Goal: Use online tool/utility: Utilize a website feature to perform a specific function

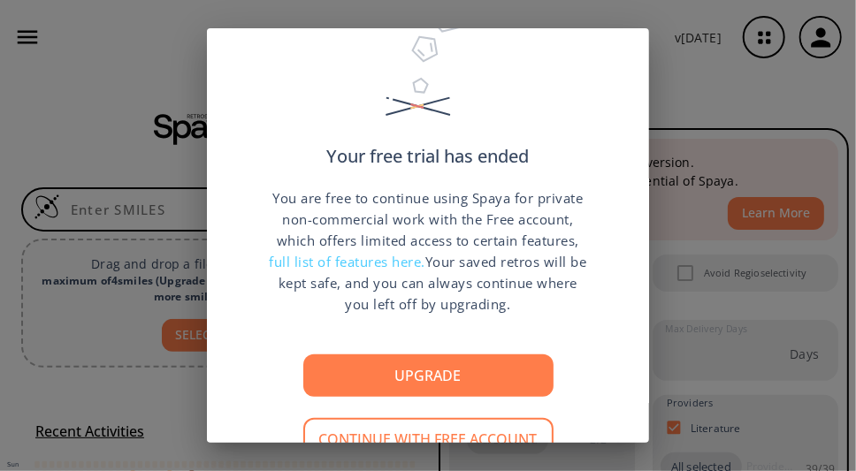
scroll to position [120, 0]
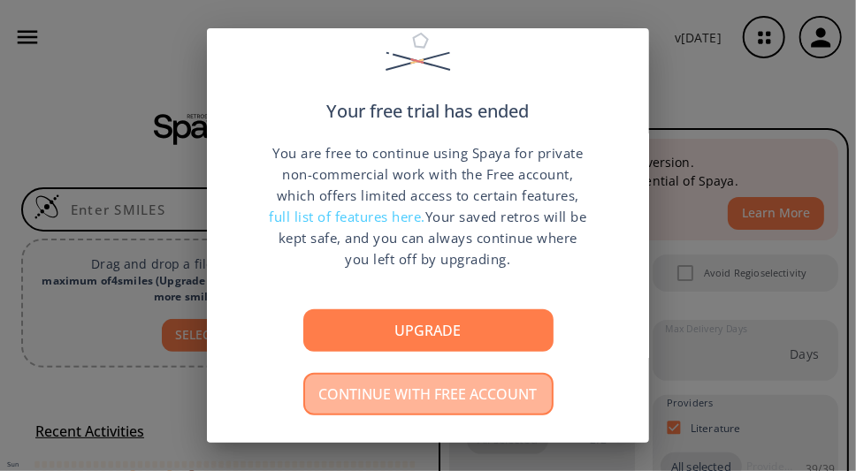
click at [415, 400] on button "Continue with free account" at bounding box center [428, 394] width 250 height 42
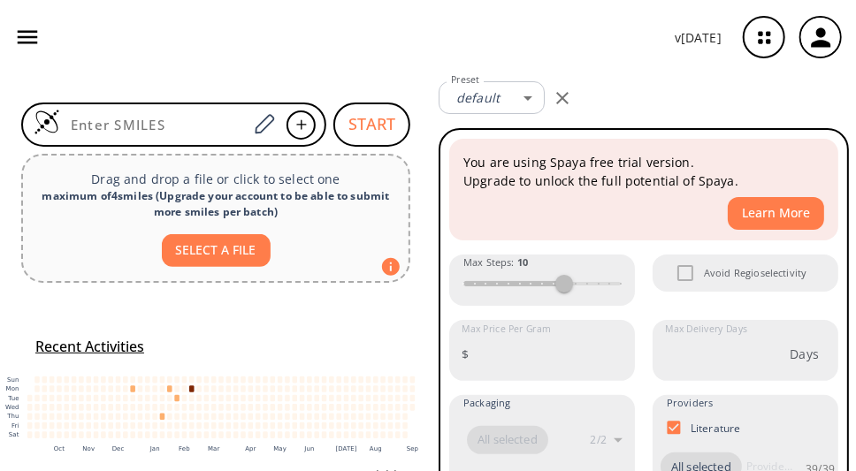
scroll to position [0, 0]
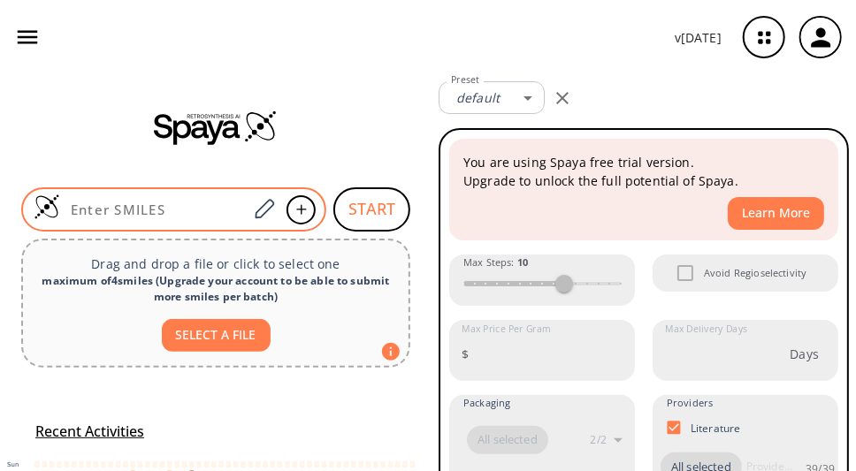
click at [157, 204] on input at bounding box center [153, 210] width 187 height 18
paste input "CCCCCCCCC(CCNC(C)=O)=O"
type input "CCCCCCCCC(CCNC(C)=O)=O"
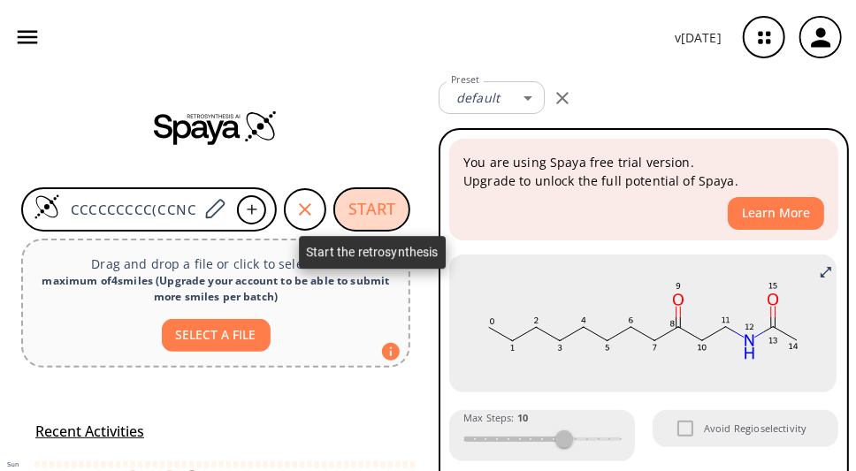
click at [387, 223] on button "START" at bounding box center [371, 209] width 77 height 44
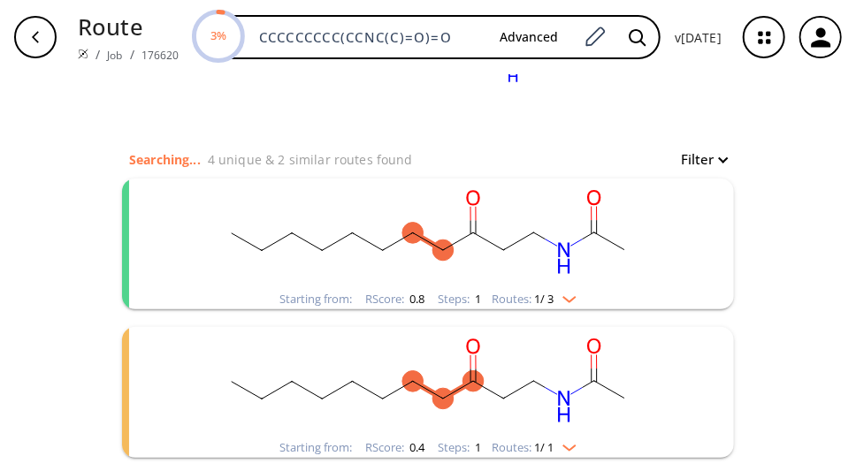
scroll to position [120, 0]
click at [354, 240] on ellipse "clusters" at bounding box center [352, 233] width 21 height 21
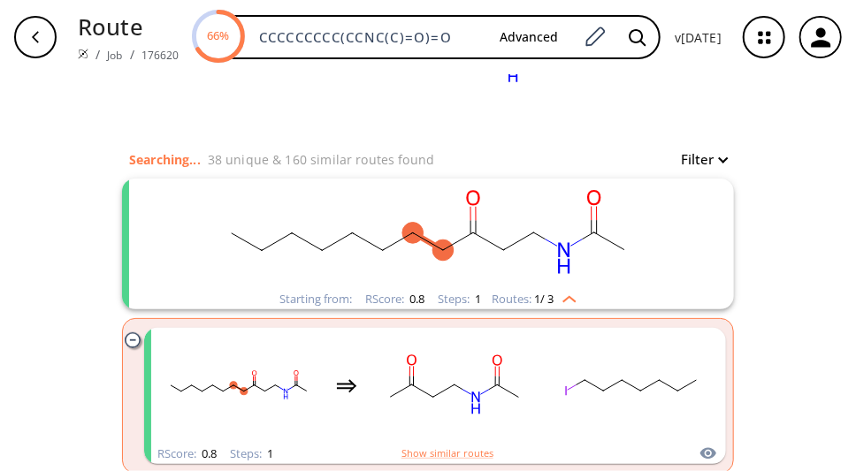
click at [128, 347] on icon "clusters" at bounding box center [132, 339] width 15 height 15
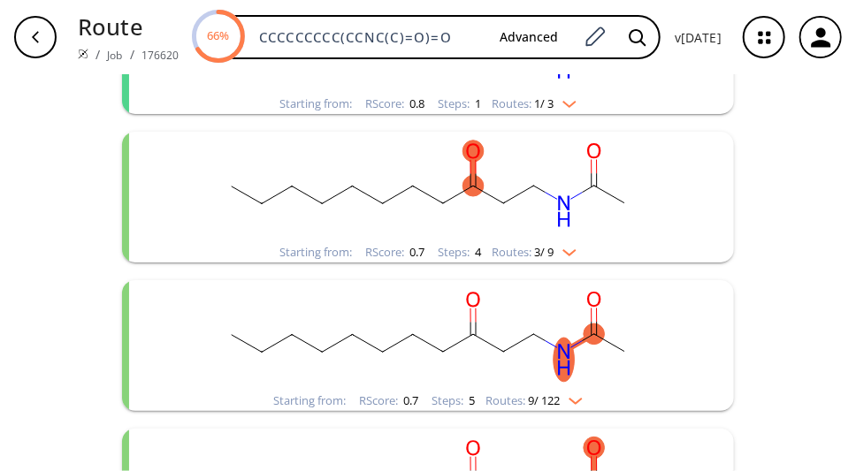
scroll to position [362, 0]
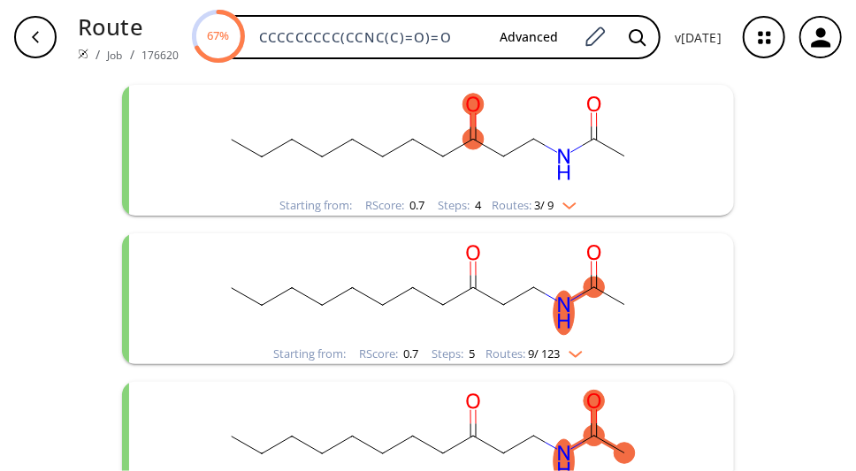
click at [576, 209] on img "clusters" at bounding box center [564, 202] width 23 height 14
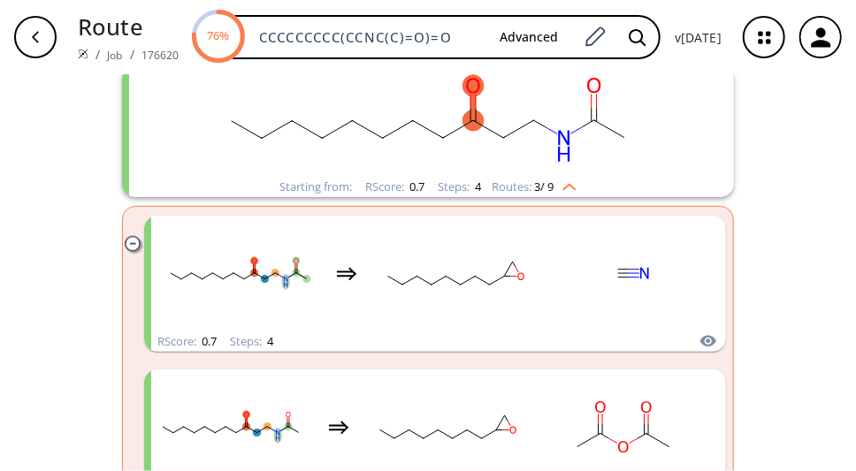
scroll to position [483, 0]
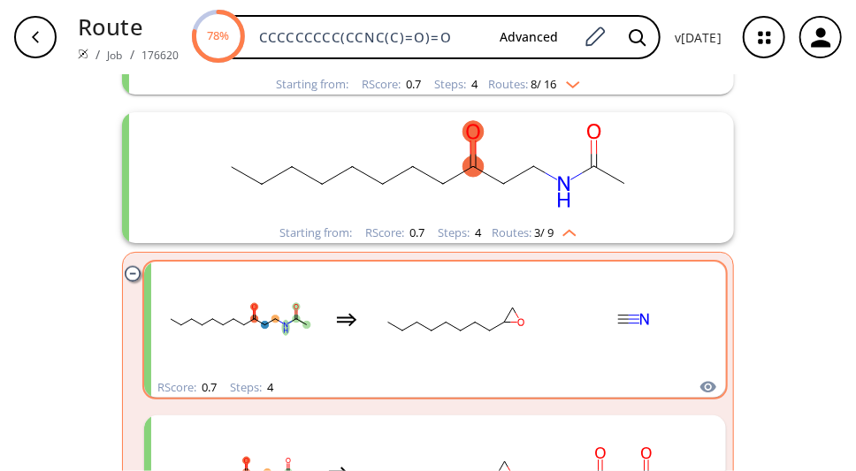
click at [627, 358] on rect "clusters" at bounding box center [631, 319] width 159 height 110
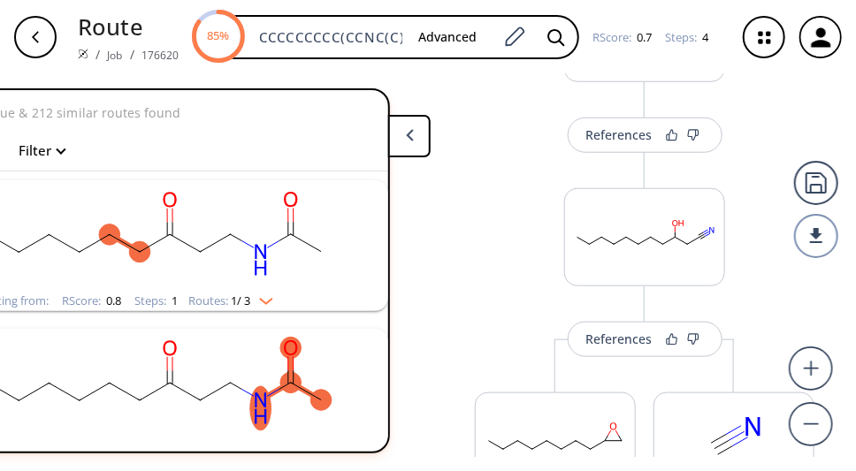
scroll to position [577, 0]
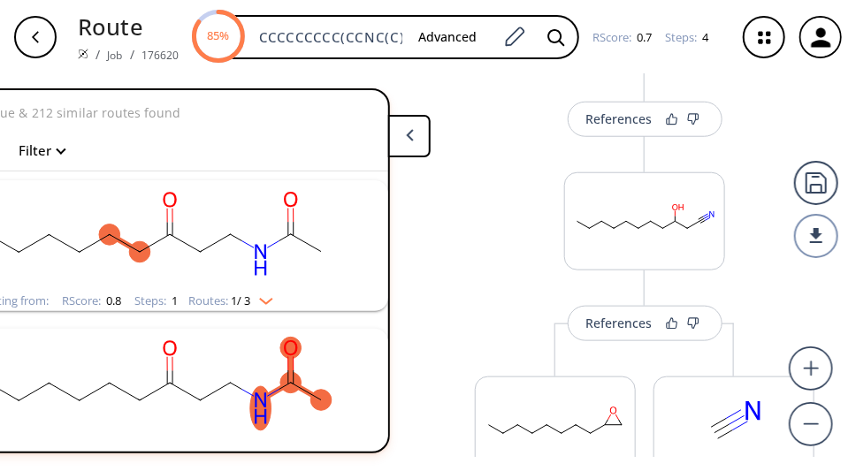
click at [415, 143] on button at bounding box center [409, 136] width 42 height 42
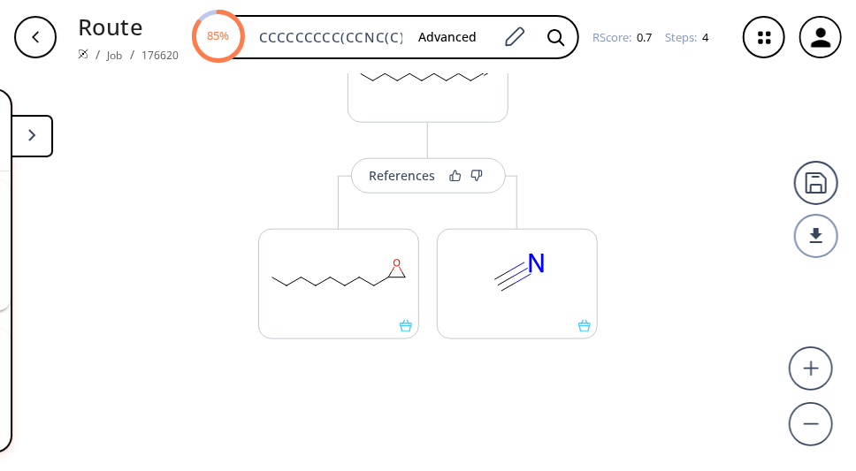
scroll to position [780, 0]
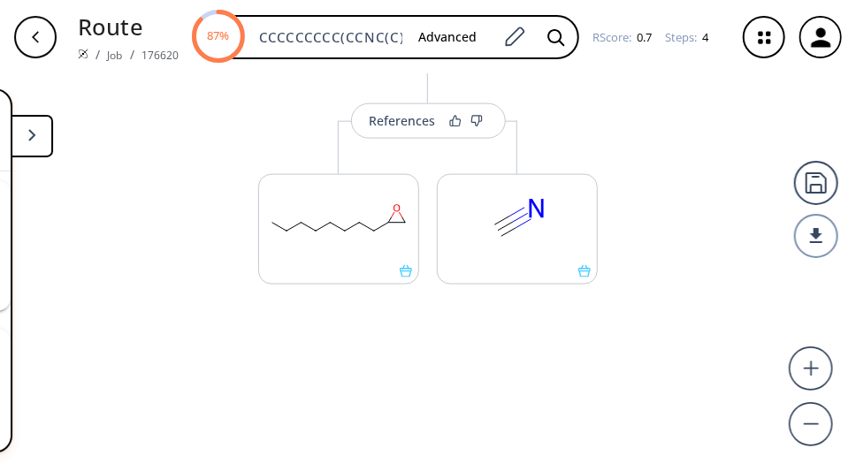
click at [462, 463] on div "References More routes from here References More routes from here References Mo…" at bounding box center [428, 272] width 856 height 397
click at [42, 41] on div "button" at bounding box center [35, 37] width 42 height 42
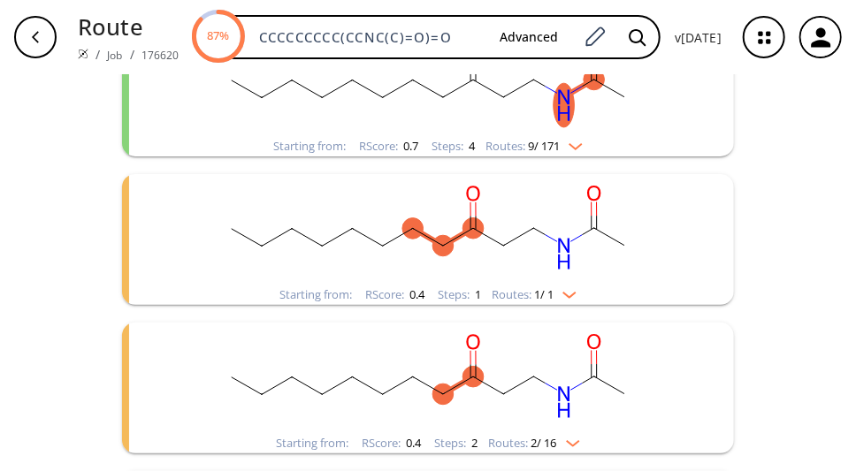
scroll to position [725, 0]
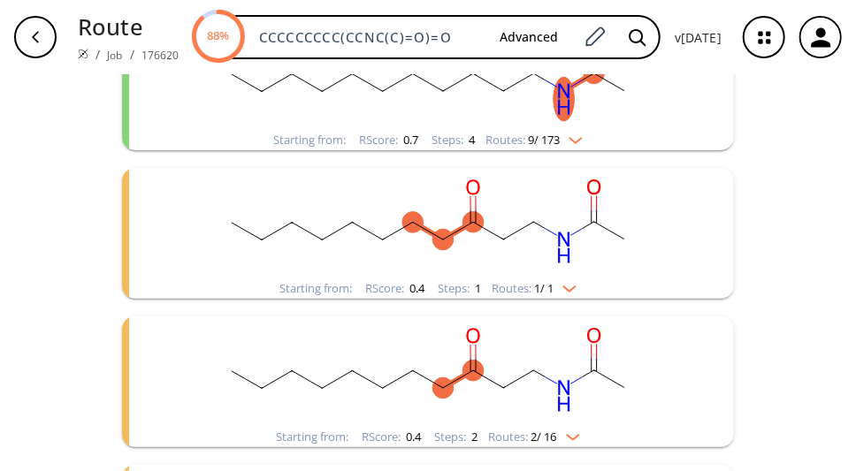
click at [580, 440] on img "clusters" at bounding box center [568, 434] width 23 height 14
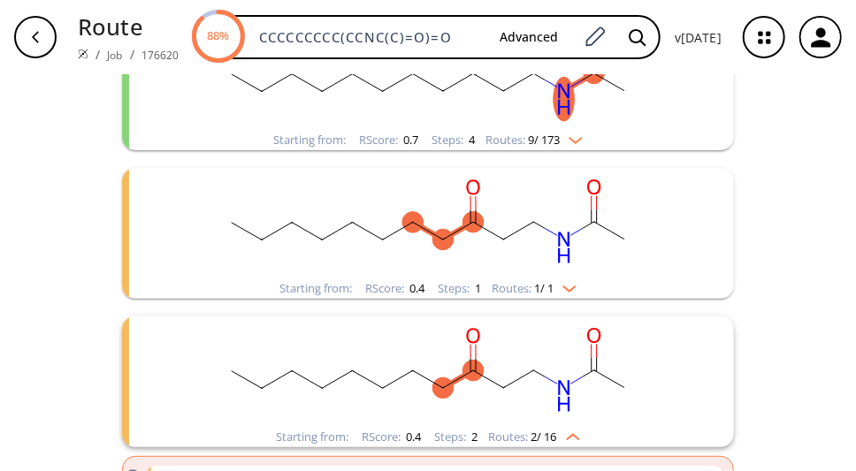
click at [520, 395] on rect "clusters" at bounding box center [428, 371] width 460 height 110
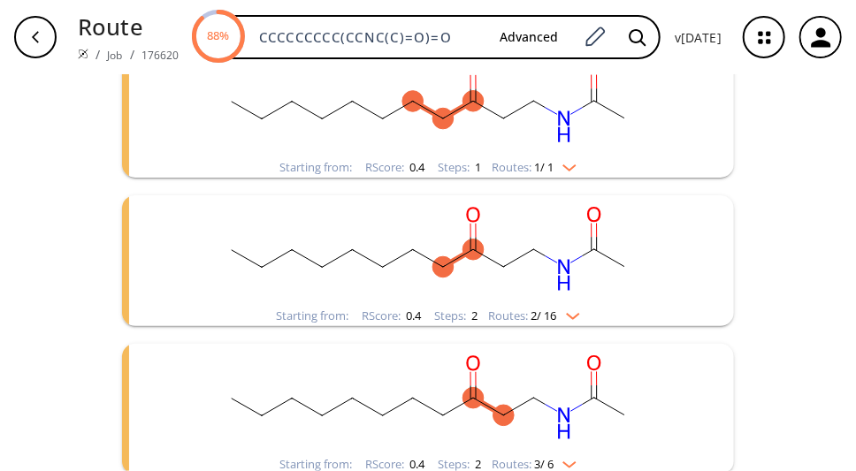
scroll to position [967, 0]
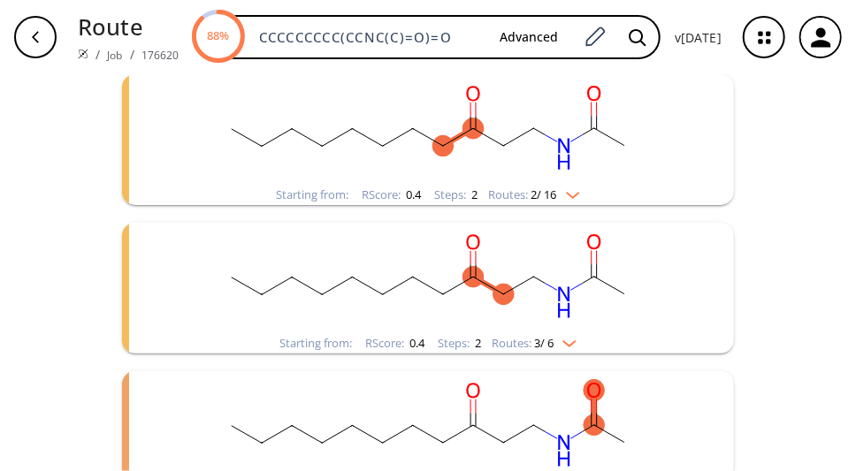
click at [540, 148] on rect "clusters" at bounding box center [428, 129] width 460 height 110
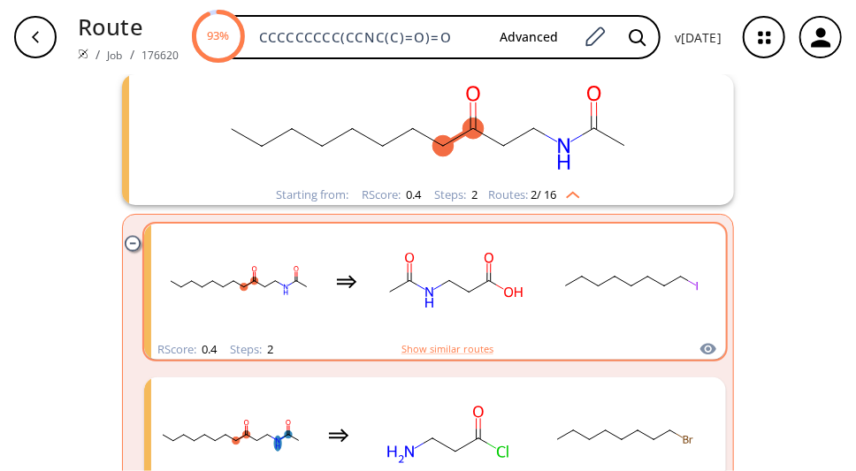
click at [565, 292] on ellipse "clusters" at bounding box center [564, 285] width 11 height 11
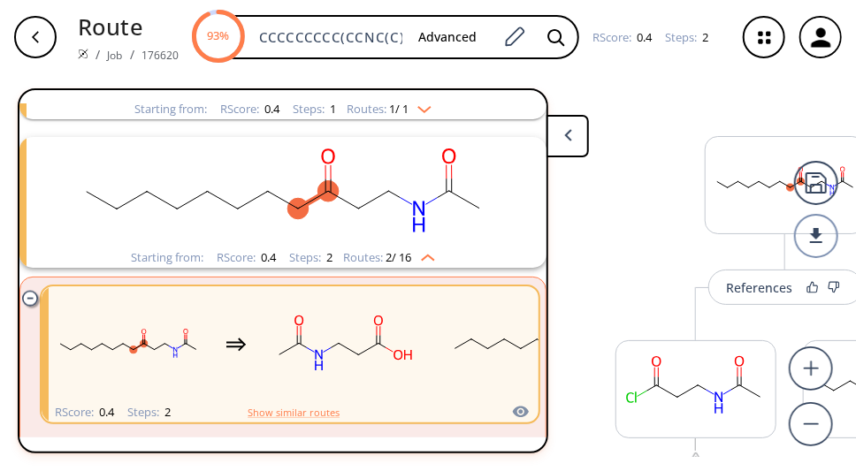
scroll to position [786, 0]
drag, startPoint x: 559, startPoint y: 460, endPoint x: 605, endPoint y: 460, distance: 46.8
click at [605, 460] on div "References More routes from here References More routes from here More routes f…" at bounding box center [490, 272] width 981 height 397
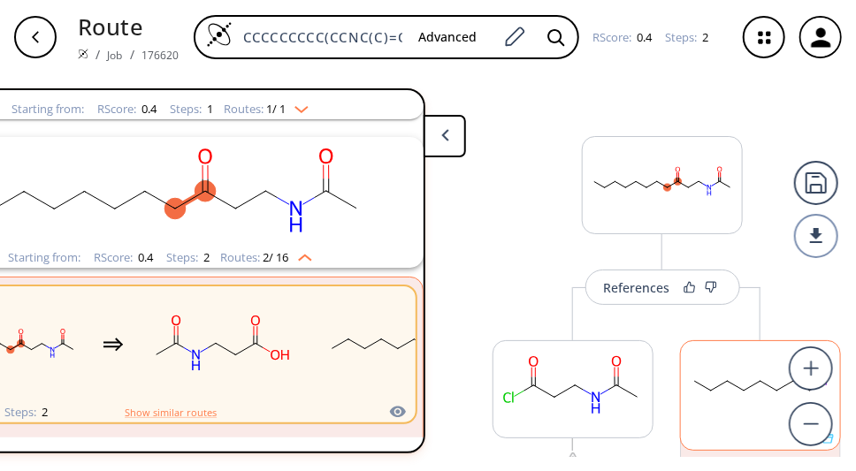
scroll to position [144, 0]
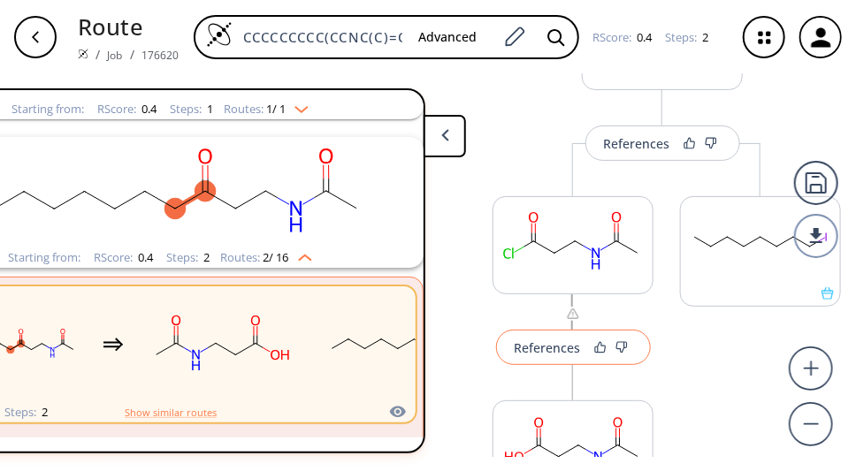
click at [581, 347] on button "References" at bounding box center [573, 347] width 155 height 35
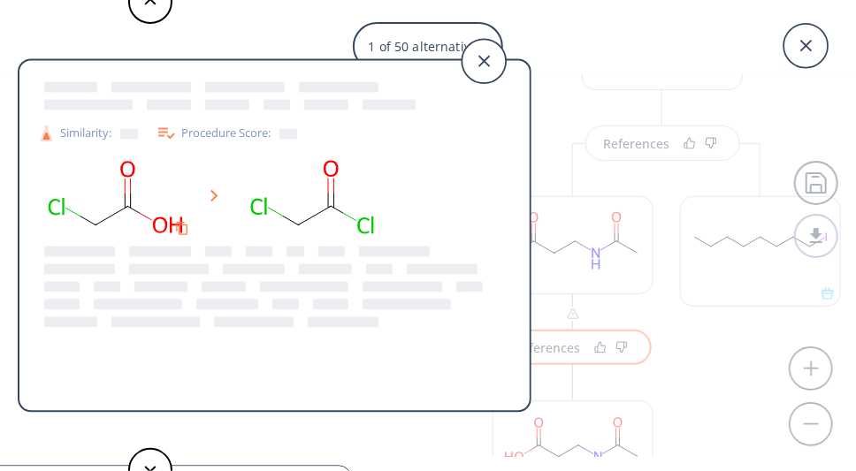
click at [572, 317] on div "1 of 50 alternatives: Similarity: Procedure Score: Similarity: Procedure Score:…" at bounding box center [428, 235] width 856 height 471
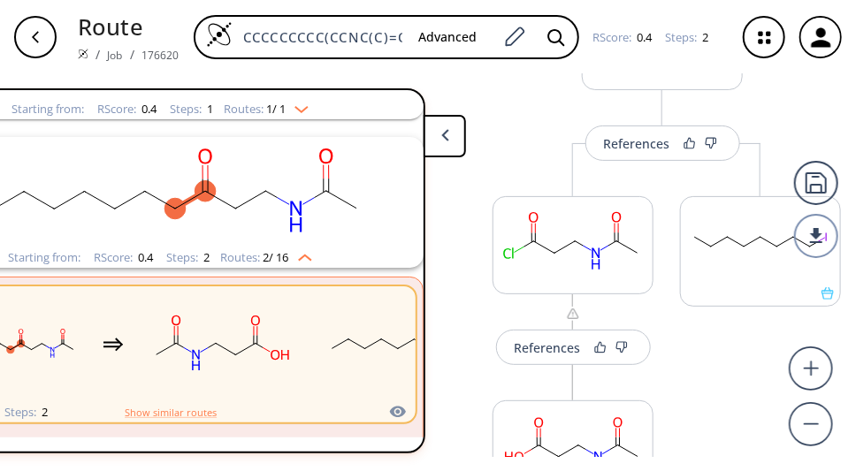
click at [448, 140] on button at bounding box center [444, 136] width 42 height 42
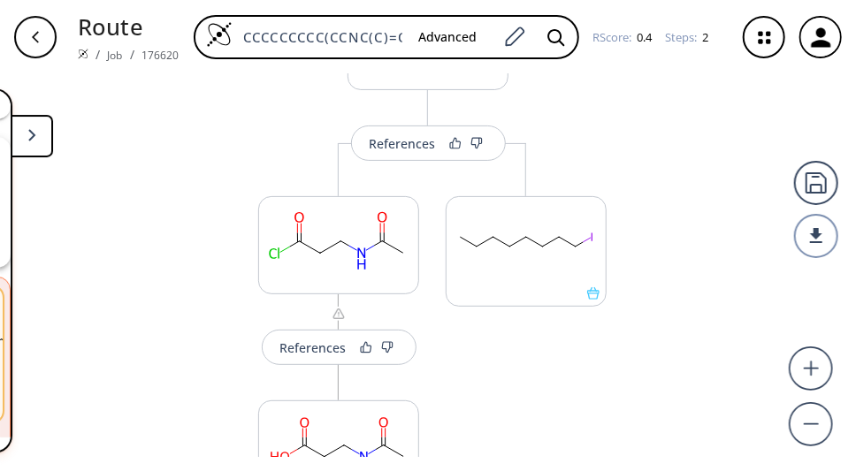
scroll to position [0, 0]
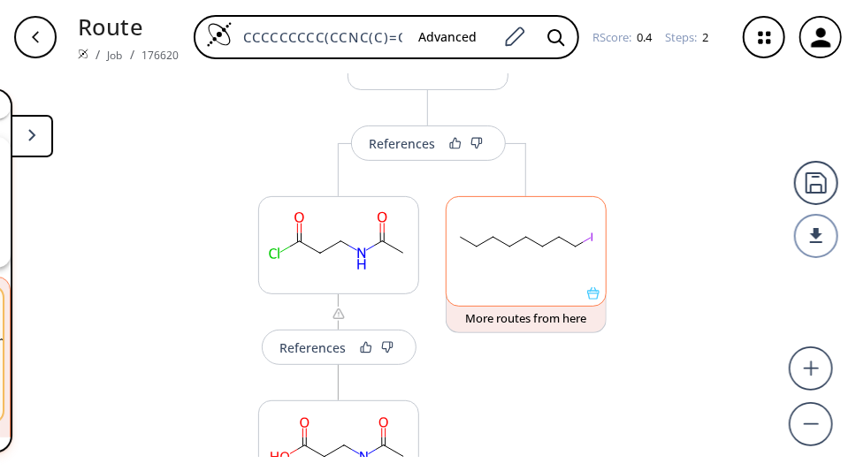
click at [543, 256] on rect at bounding box center [525, 242] width 159 height 90
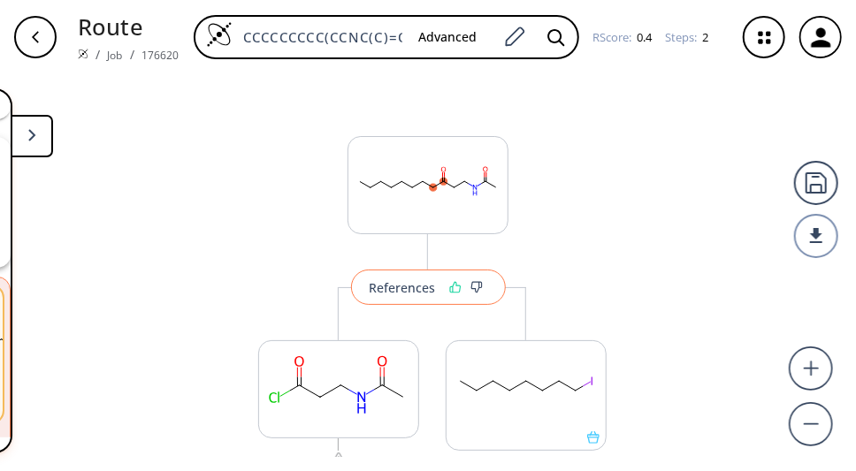
click at [453, 288] on icon at bounding box center [455, 287] width 12 height 12
click at [478, 291] on icon at bounding box center [480, 287] width 10 height 11
click at [476, 289] on icon at bounding box center [476, 287] width 12 height 12
click at [452, 286] on icon at bounding box center [448, 287] width 10 height 11
click at [410, 290] on div "References" at bounding box center [395, 287] width 66 height 11
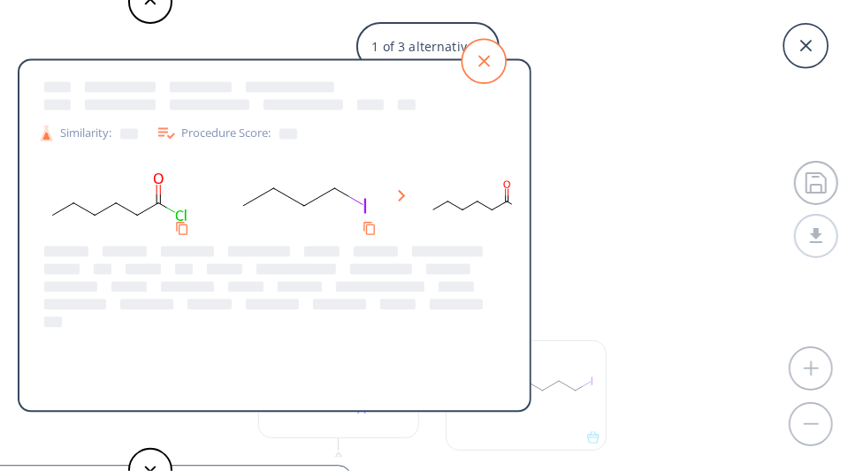
click at [481, 65] on icon at bounding box center [483, 61] width 11 height 11
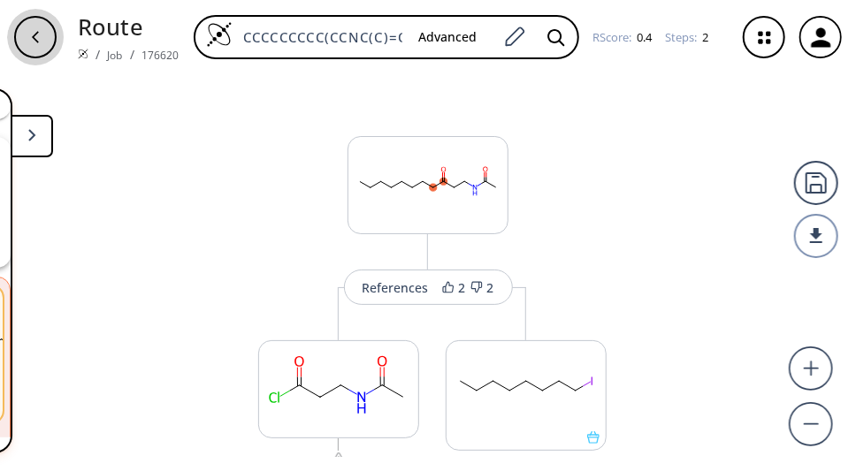
click at [42, 37] on icon "button" at bounding box center [35, 37] width 14 height 14
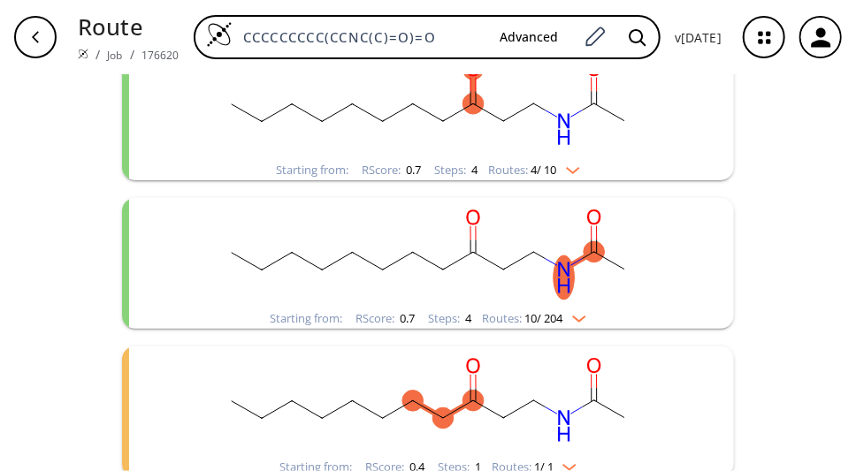
scroll to position [483, 0]
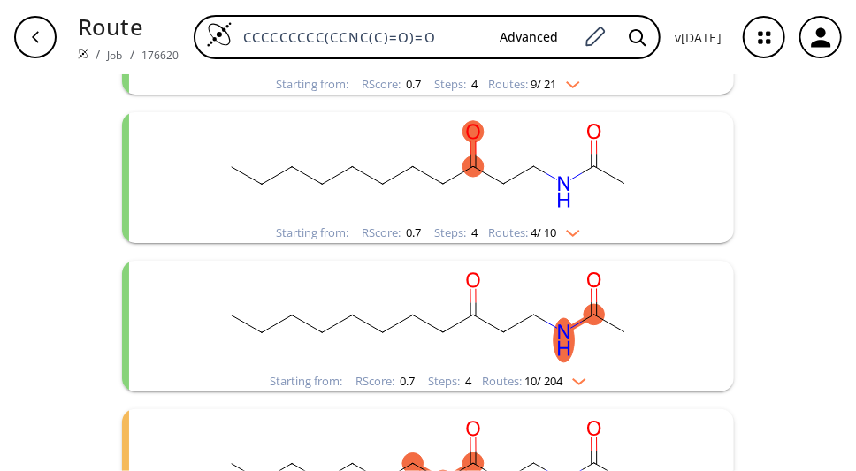
click at [584, 384] on img "clusters" at bounding box center [574, 378] width 23 height 14
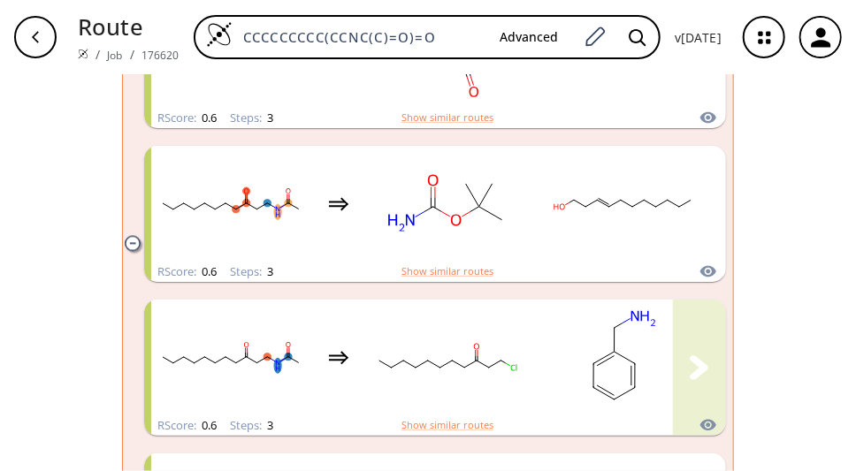
scroll to position [967, 0]
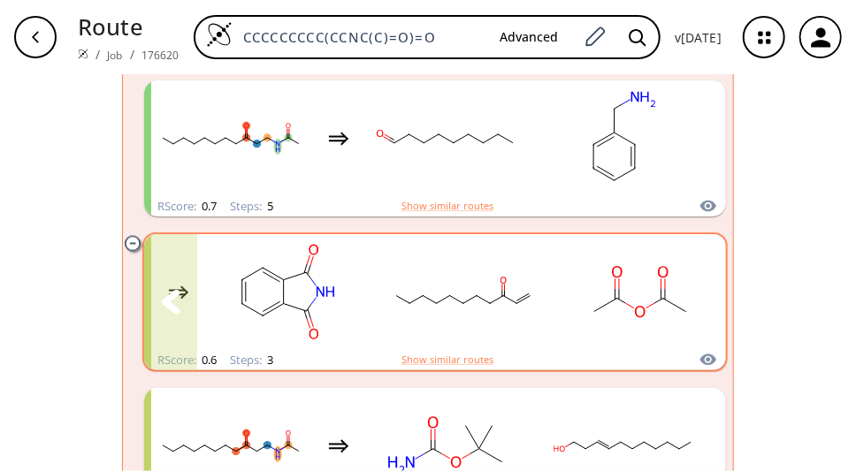
click at [697, 314] on icon "clusters" at bounding box center [698, 302] width 19 height 24
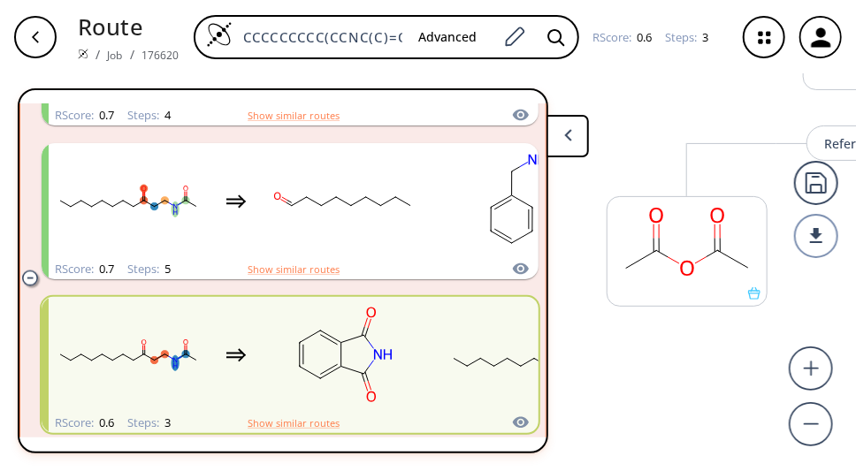
click at [569, 137] on icon at bounding box center [568, 135] width 8 height 12
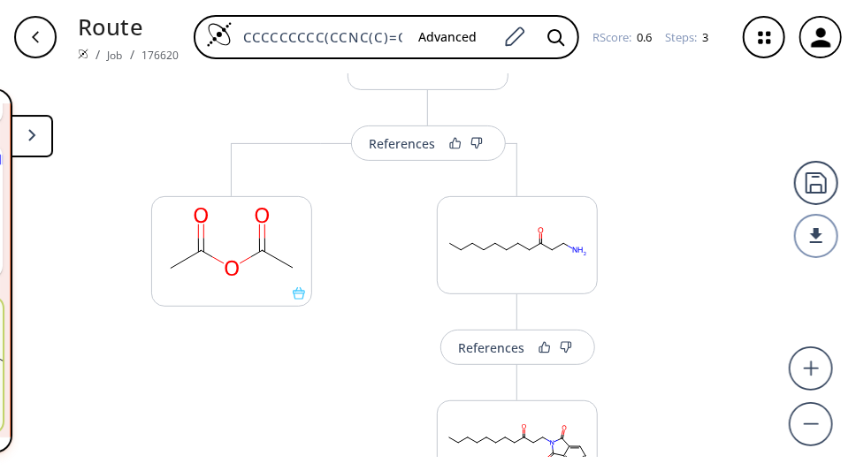
click at [36, 139] on button at bounding box center [32, 136] width 42 height 42
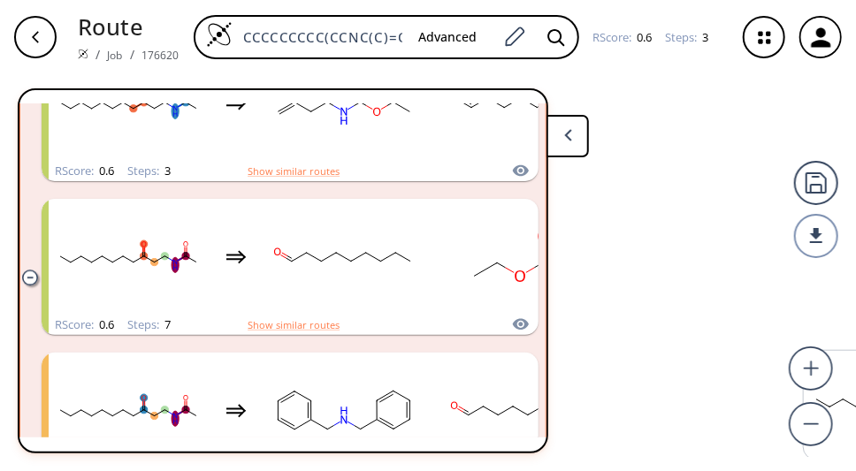
scroll to position [433, 0]
click at [565, 130] on button at bounding box center [567, 136] width 42 height 42
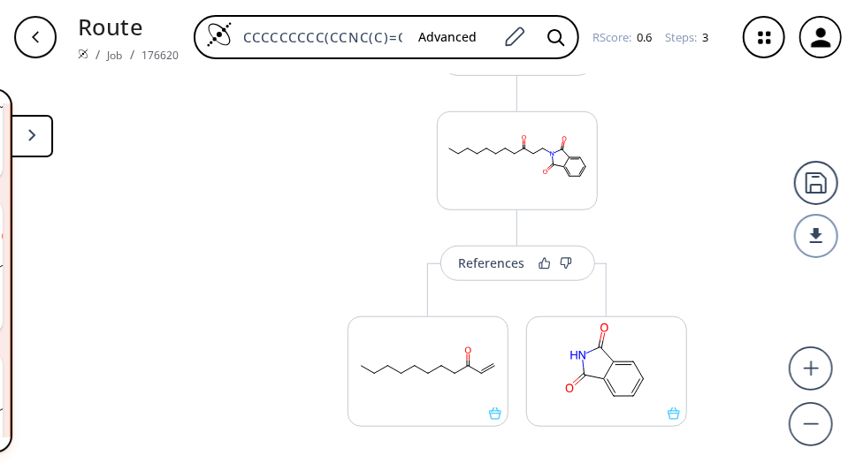
click at [31, 141] on icon at bounding box center [32, 135] width 8 height 12
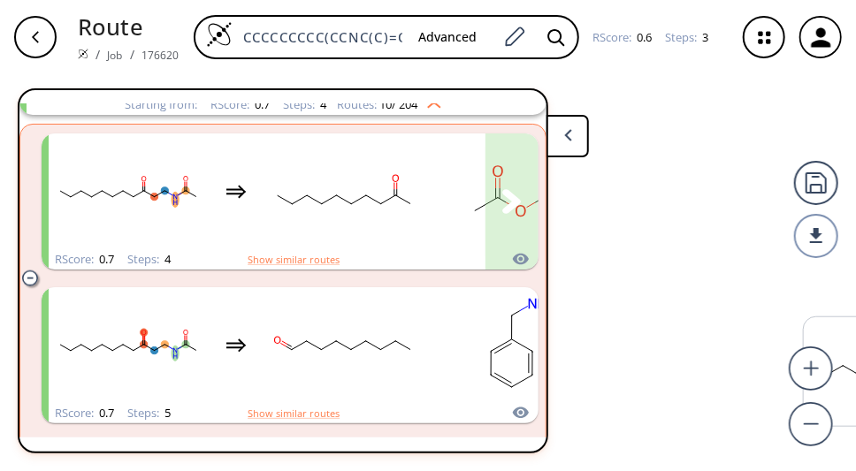
scroll to position [0, 0]
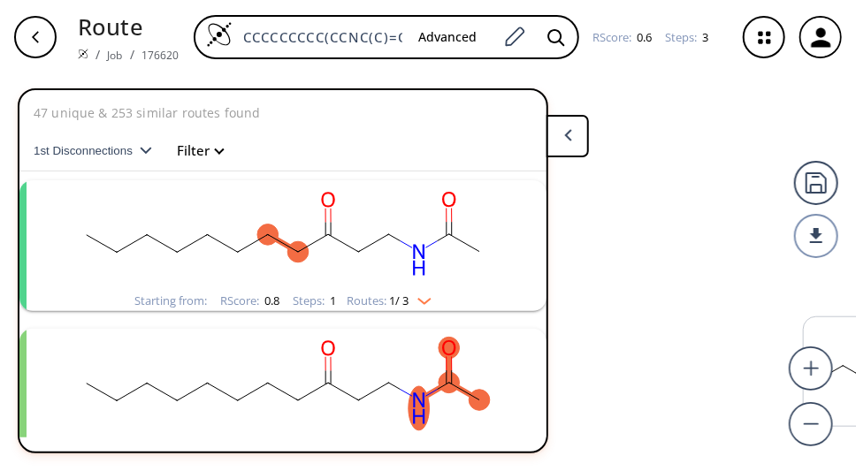
click at [223, 156] on button "Filter" at bounding box center [194, 150] width 57 height 13
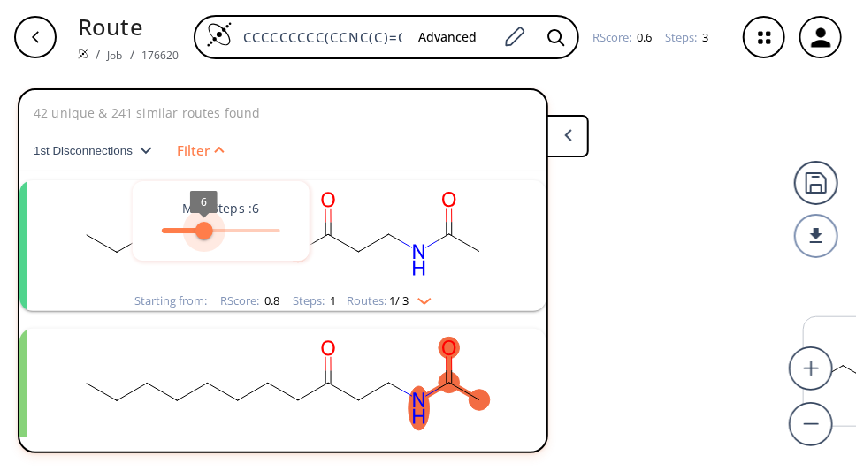
type input "5"
drag, startPoint x: 281, startPoint y: 229, endPoint x: 196, endPoint y: 237, distance: 85.2
click at [196, 237] on span "5" at bounding box center [195, 231] width 18 height 18
click at [457, 261] on div at bounding box center [303, 270] width 571 height 365
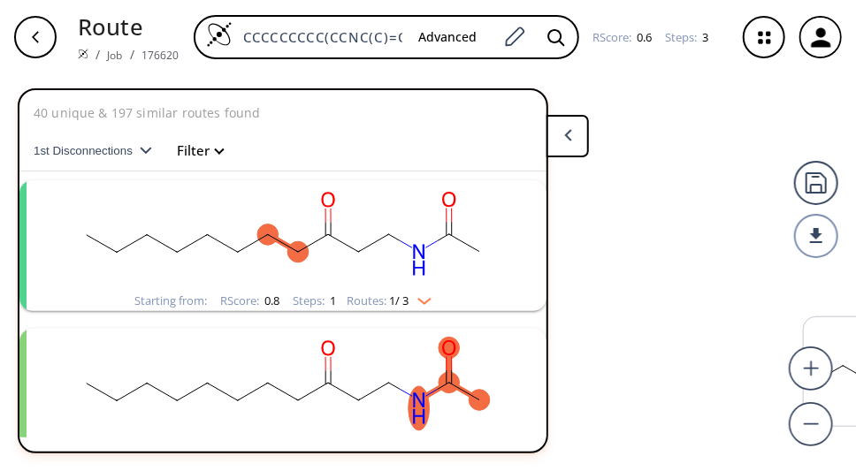
click at [428, 305] on img "clusters" at bounding box center [419, 298] width 23 height 14
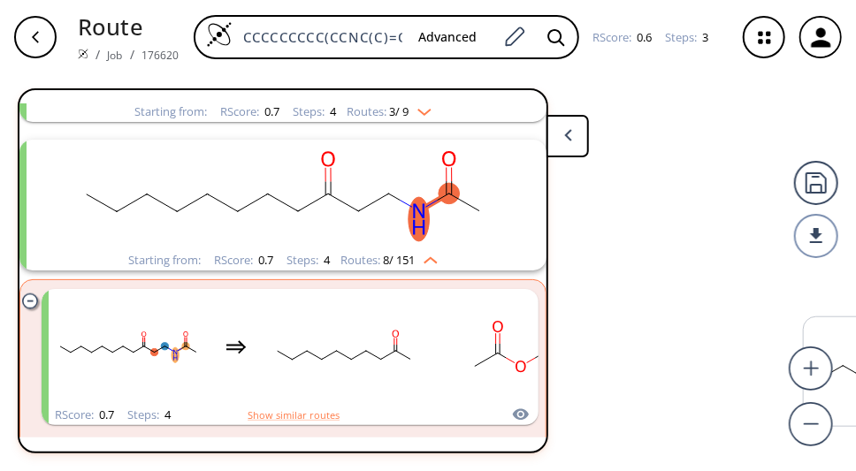
scroll to position [722, 0]
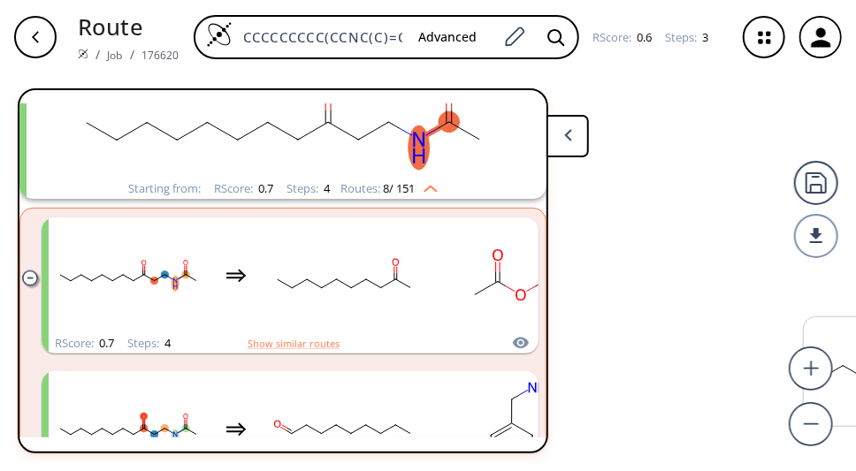
click at [27, 285] on icon "clusters" at bounding box center [29, 277] width 15 height 15
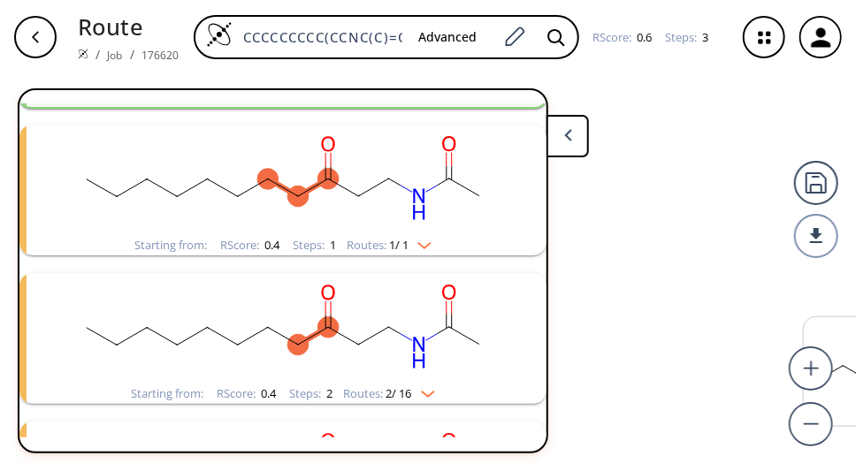
scroll to position [866, 0]
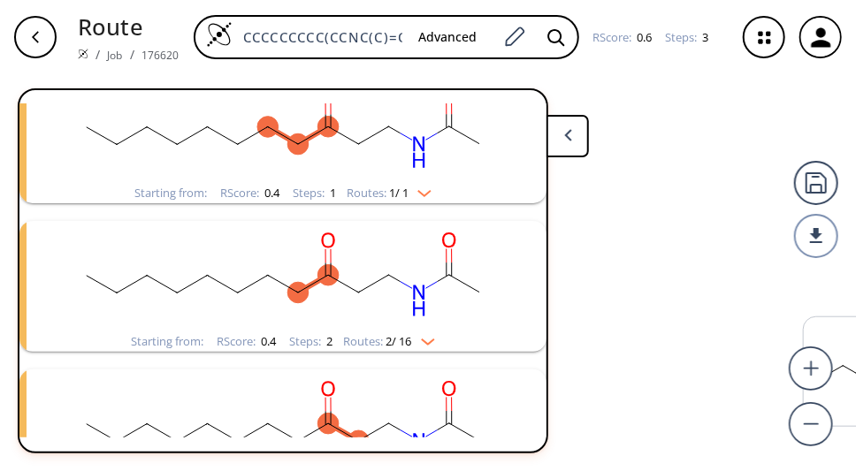
click at [433, 345] on img "clusters" at bounding box center [423, 338] width 23 height 14
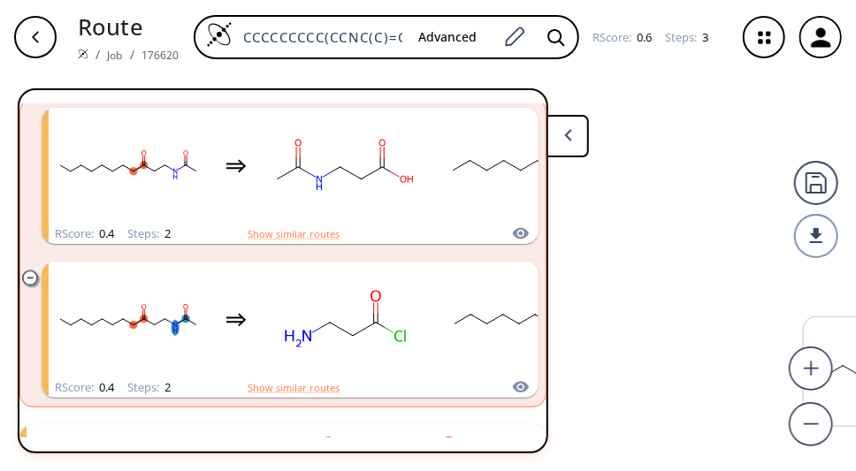
scroll to position [1155, 0]
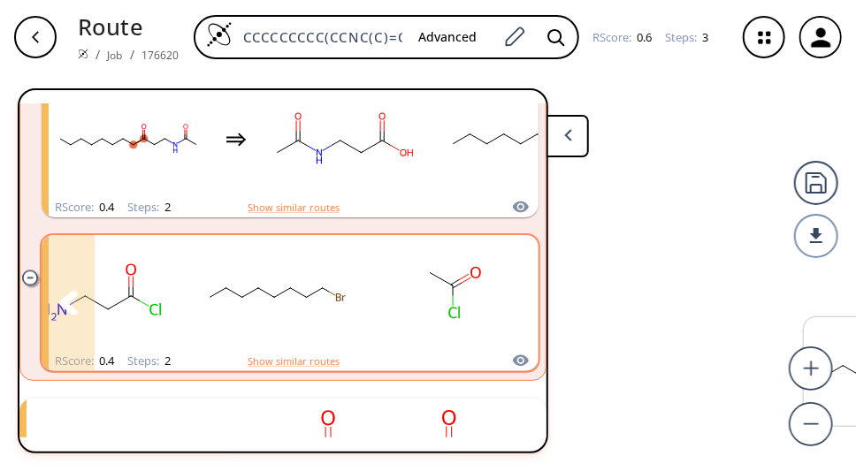
click at [515, 316] on icon "clusters" at bounding box center [511, 304] width 19 height 24
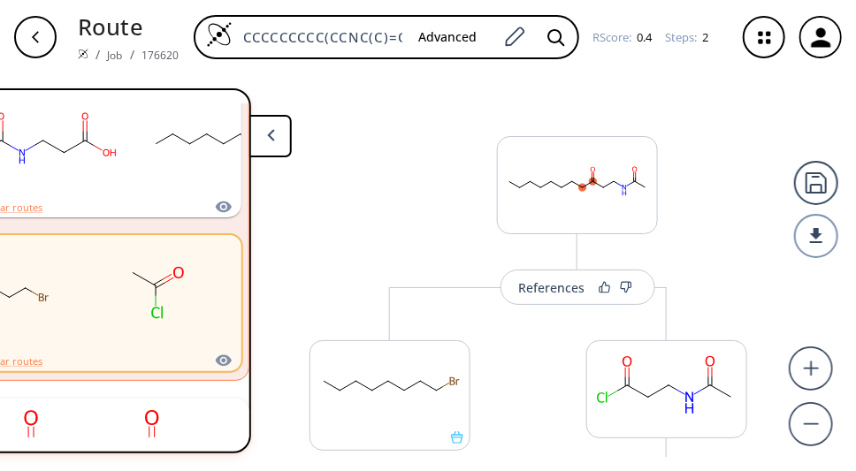
scroll to position [0, 301]
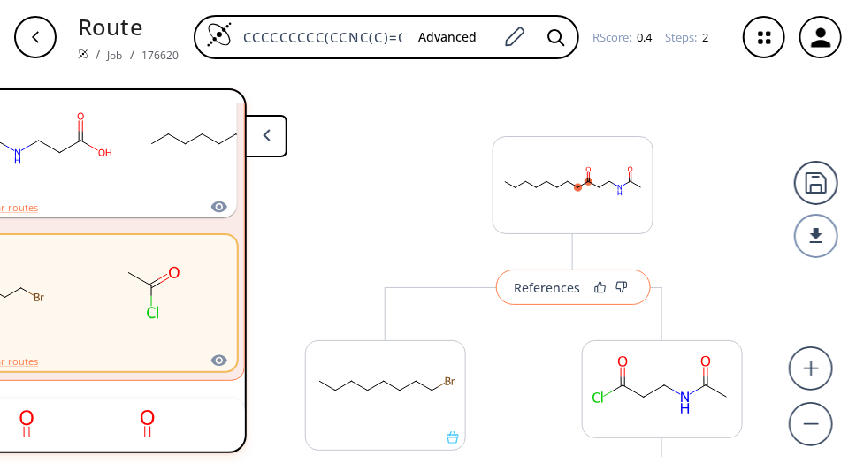
click at [537, 293] on div "References" at bounding box center [547, 287] width 66 height 11
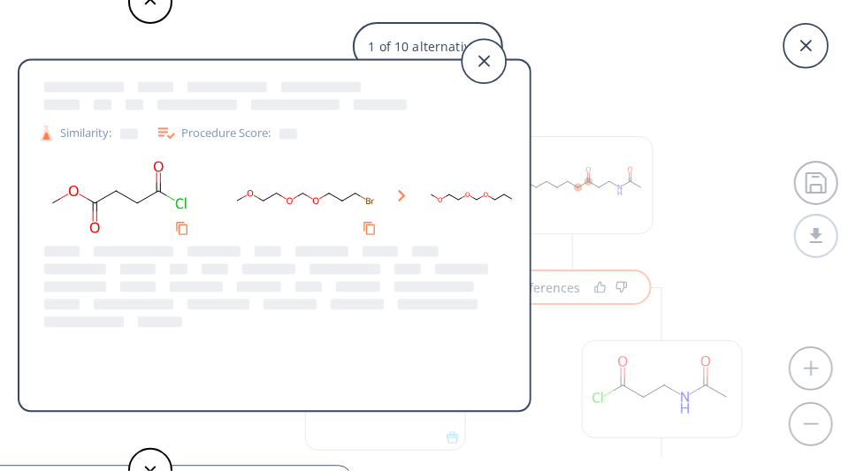
click at [222, 139] on div "Procedure Score:" at bounding box center [226, 133] width 141 height 21
click at [165, 139] on icon at bounding box center [166, 133] width 17 height 11
click at [476, 66] on icon at bounding box center [483, 61] width 44 height 44
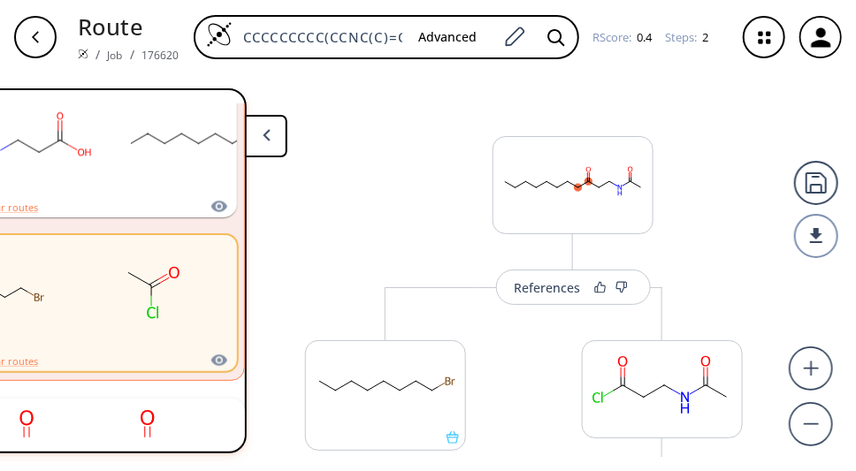
click at [694, 156] on div "References More routes from here More routes from here References More routes f…" at bounding box center [572, 422] width 571 height 679
click at [270, 136] on button at bounding box center [266, 136] width 42 height 42
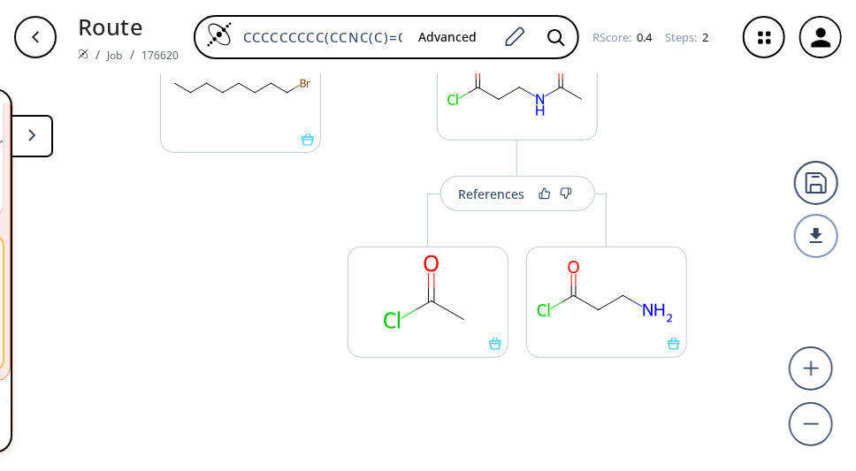
scroll to position [302, 0]
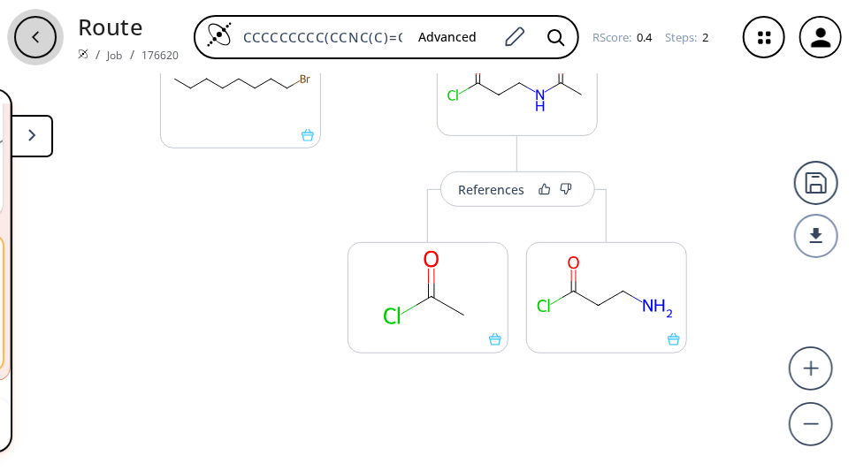
click at [34, 27] on div "button" at bounding box center [35, 37] width 42 height 42
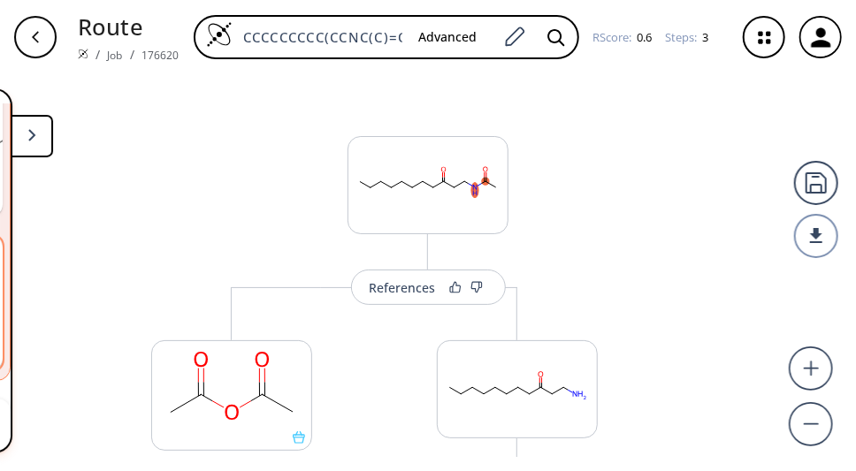
click at [42, 47] on div "button" at bounding box center [35, 37] width 42 height 42
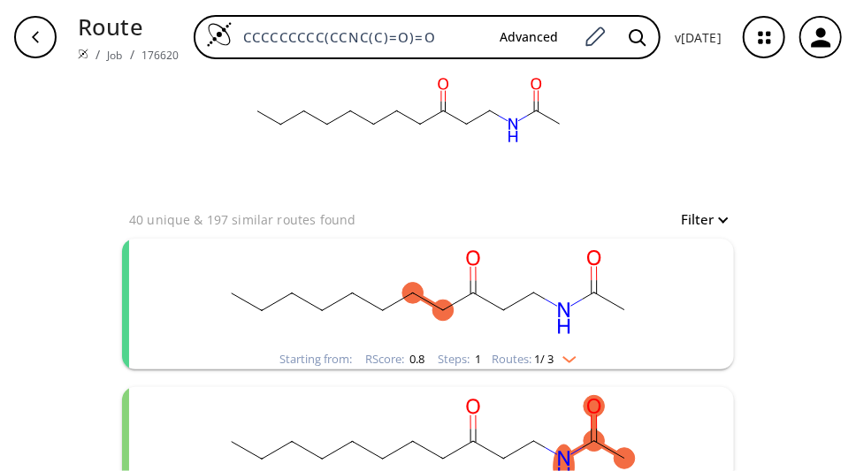
scroll to position [120, 0]
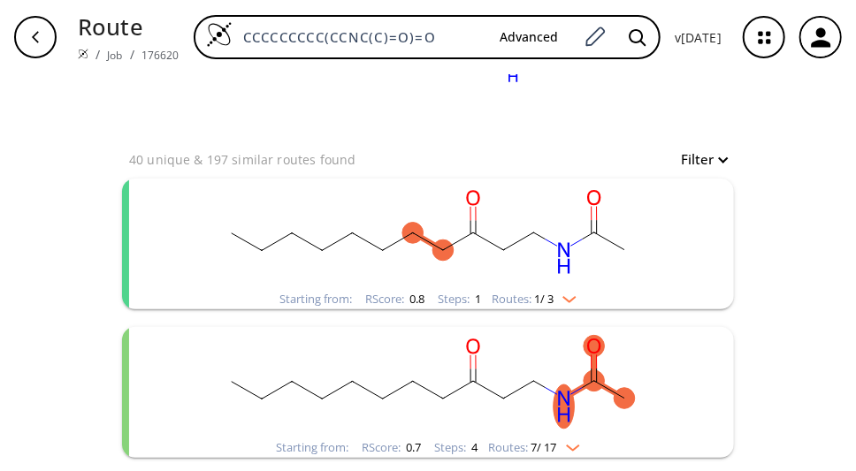
click at [450, 249] on ellipse "clusters" at bounding box center [442, 250] width 21 height 21
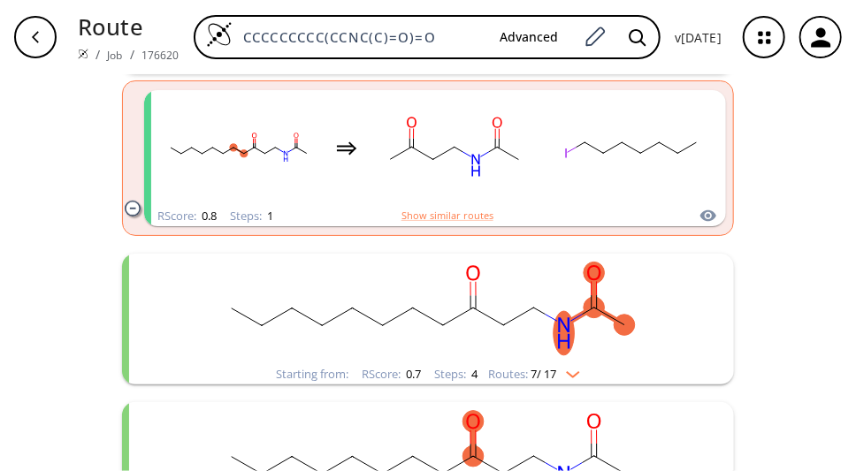
scroll to position [362, 0]
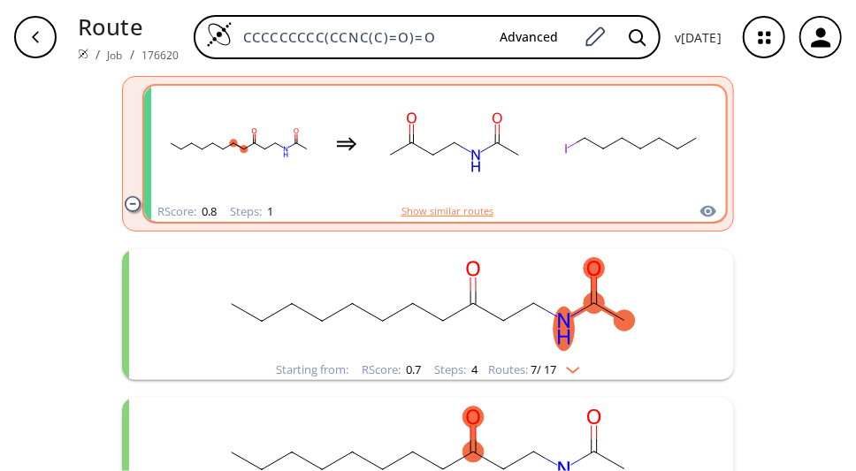
click at [457, 219] on button "Show similar routes" at bounding box center [447, 211] width 92 height 16
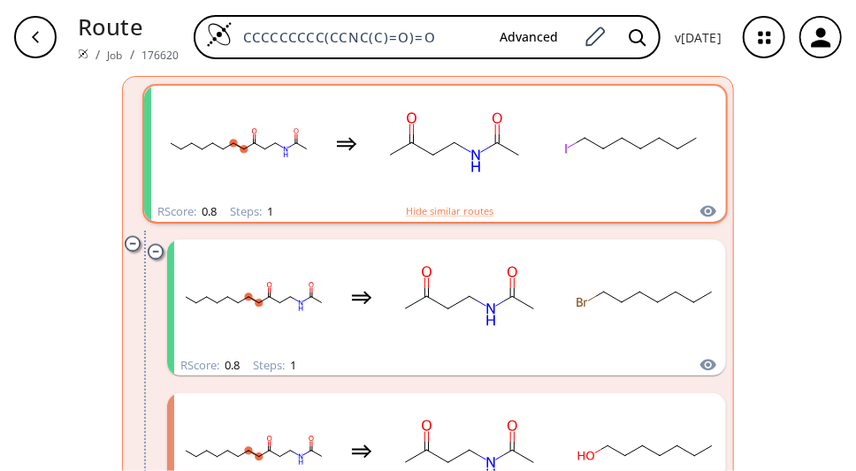
click at [457, 159] on rect "clusters" at bounding box center [454, 143] width 159 height 110
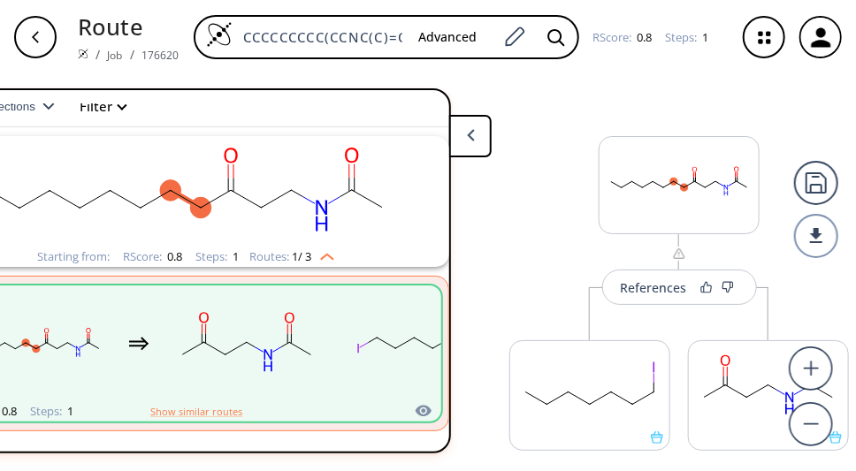
scroll to position [0, 106]
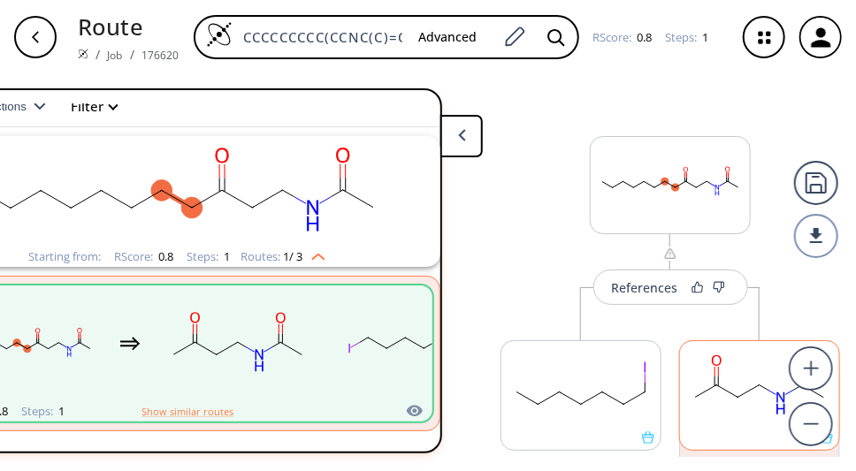
click at [750, 404] on rect at bounding box center [759, 386] width 159 height 90
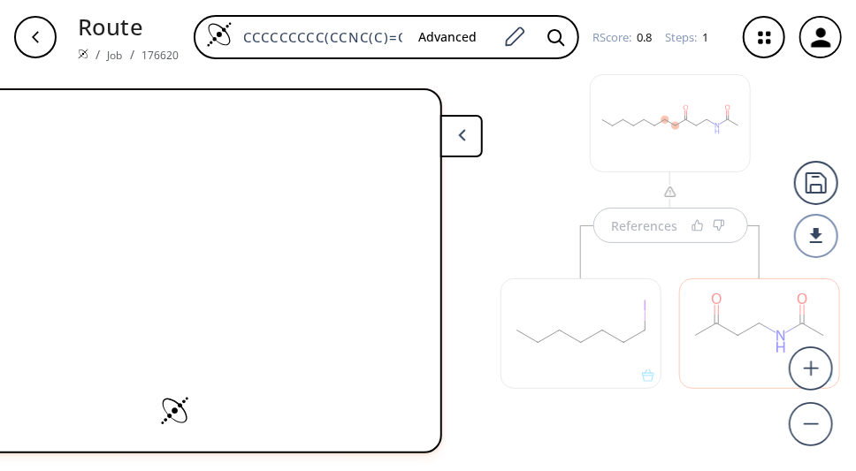
scroll to position [63, 0]
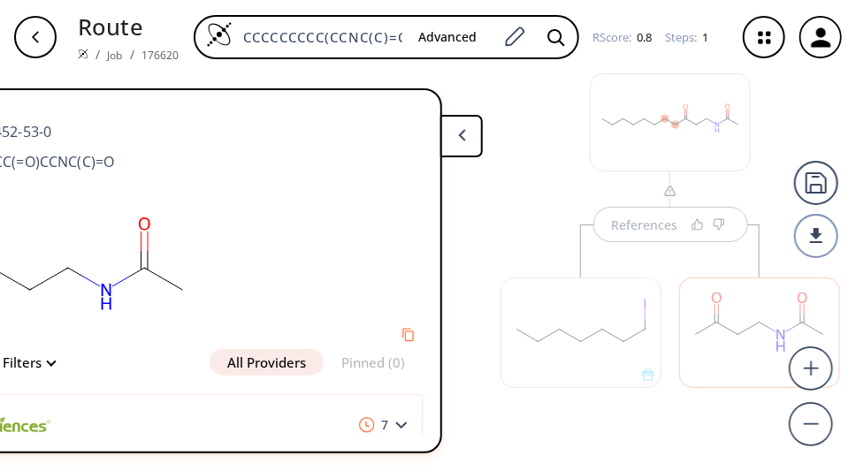
click at [738, 328] on div at bounding box center [759, 333] width 161 height 110
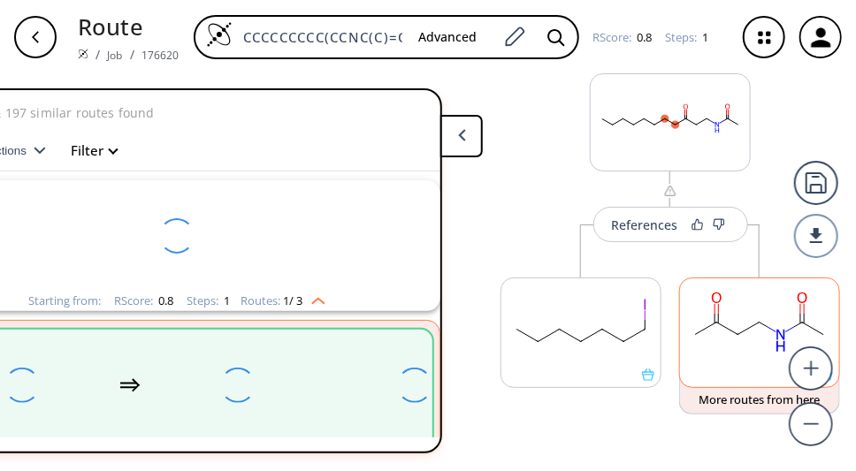
scroll to position [44, 0]
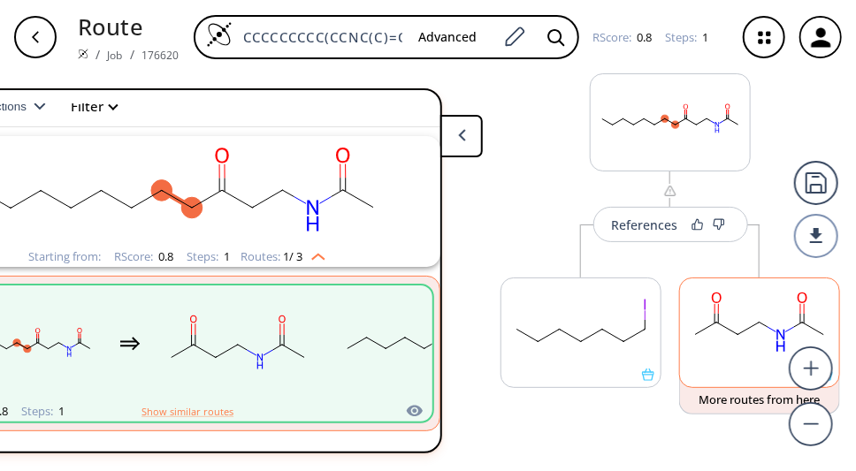
click at [751, 334] on rect at bounding box center [759, 323] width 159 height 90
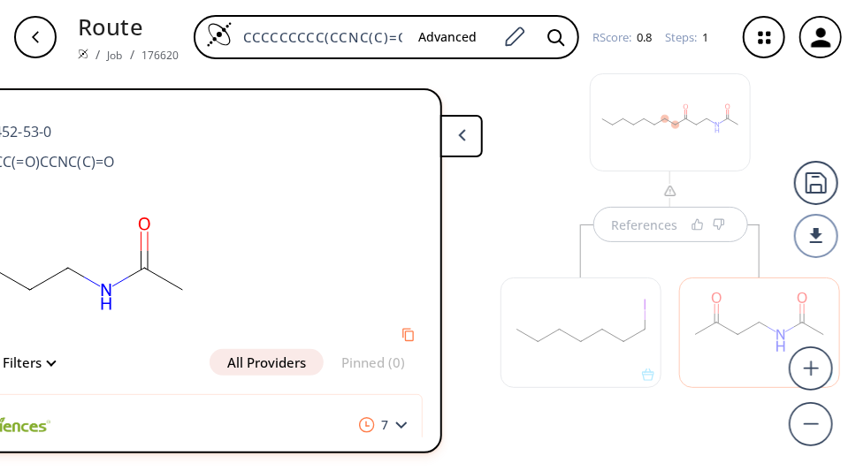
click at [293, 372] on button "All Providers" at bounding box center [266, 362] width 114 height 27
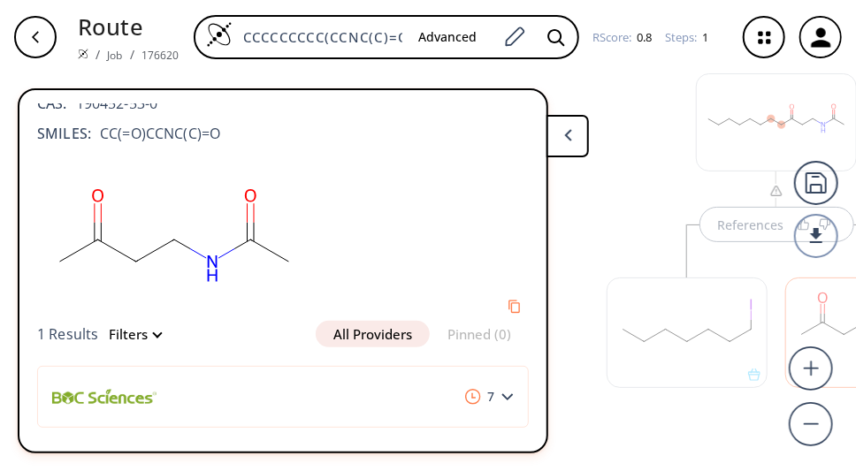
scroll to position [51, 0]
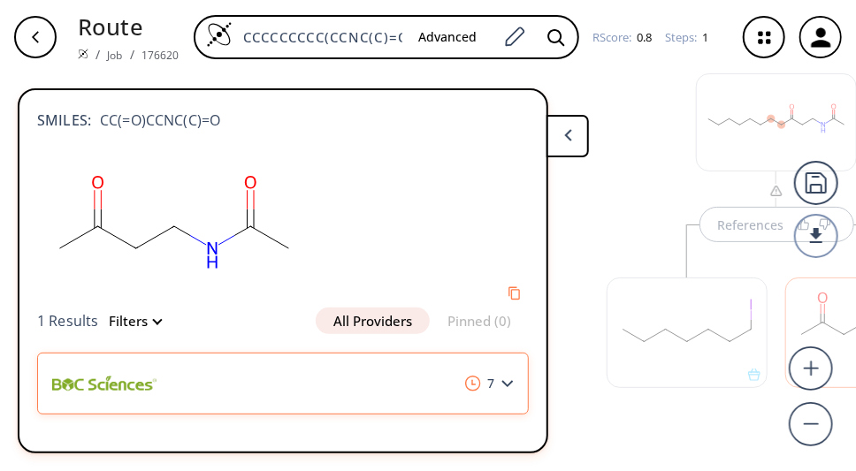
click at [516, 384] on div "7" at bounding box center [282, 384] width 491 height 62
click at [506, 384] on icon at bounding box center [507, 384] width 12 height 8
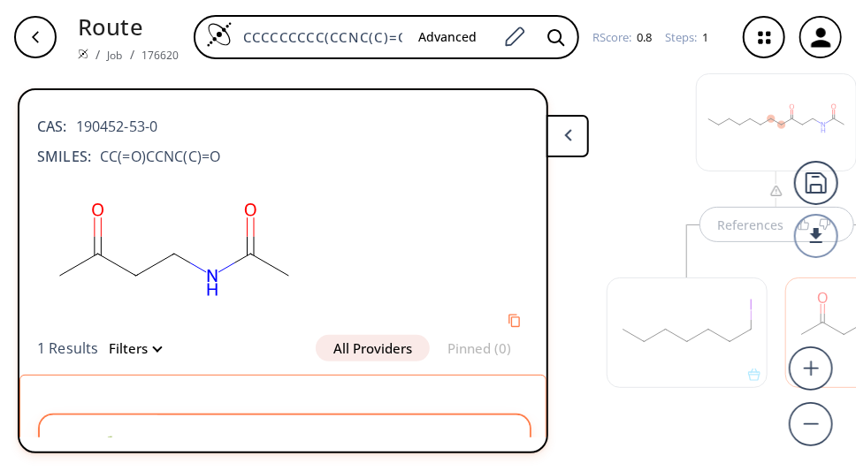
scroll to position [0, 0]
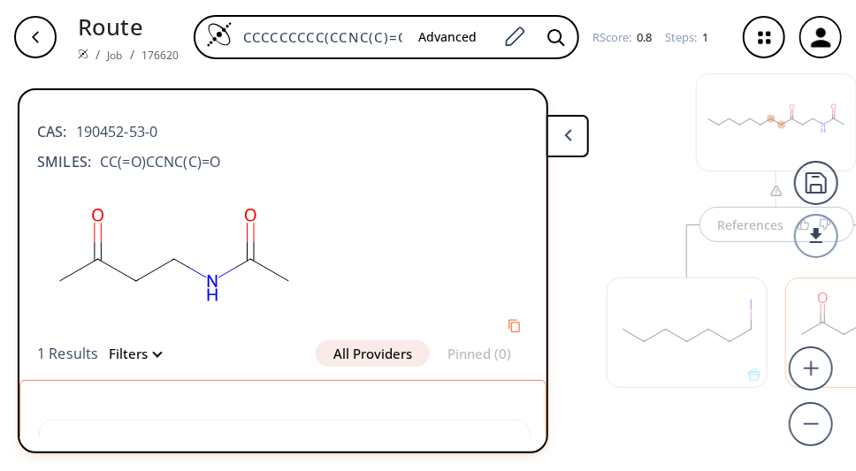
click at [27, 33] on div "button" at bounding box center [35, 37] width 42 height 42
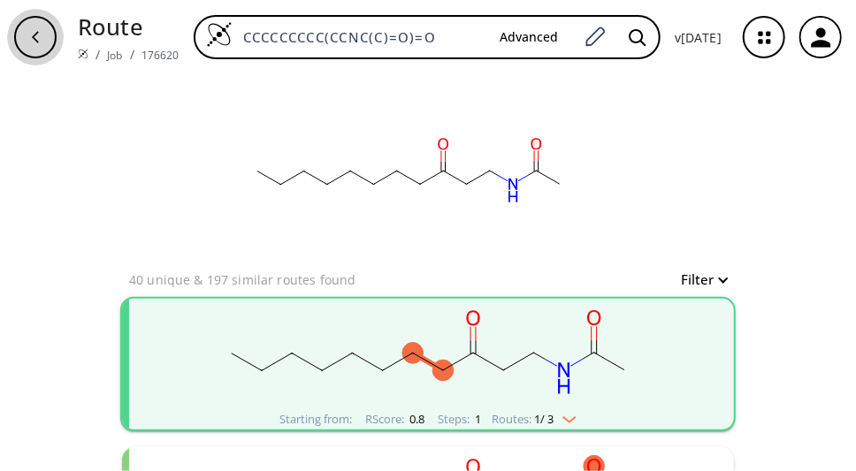
click at [27, 33] on div "button" at bounding box center [35, 37] width 42 height 42
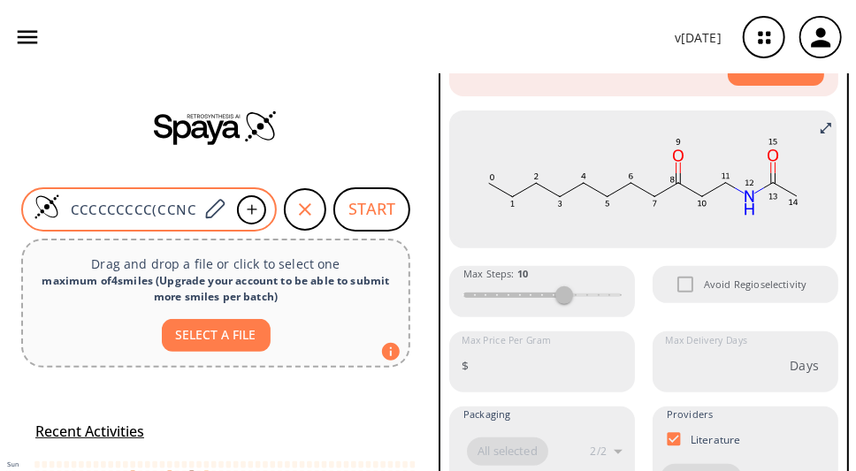
click at [120, 209] on input "CCCCCCCCC(CCNC(C)=O)=O" at bounding box center [129, 210] width 138 height 18
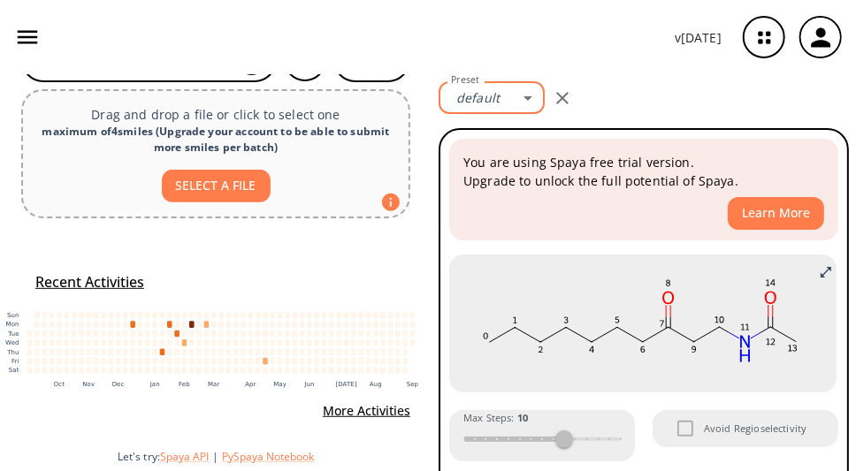
type input "CCCCCCCC(CCNC(C)=O)=O"
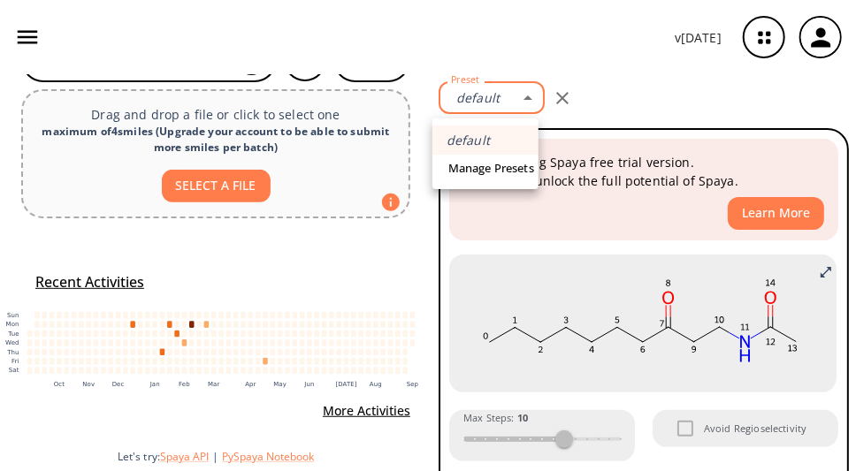
click at [524, 100] on body "v [DATE] [PERSON_NAME] [PERSON_NAME][EMAIL_ADDRESS][PERSON_NAME][DOMAIN_NAME] R…" at bounding box center [428, 235] width 856 height 471
click at [498, 178] on link "Manage Presets" at bounding box center [491, 168] width 95 height 27
click at [532, 323] on div at bounding box center [428, 235] width 856 height 471
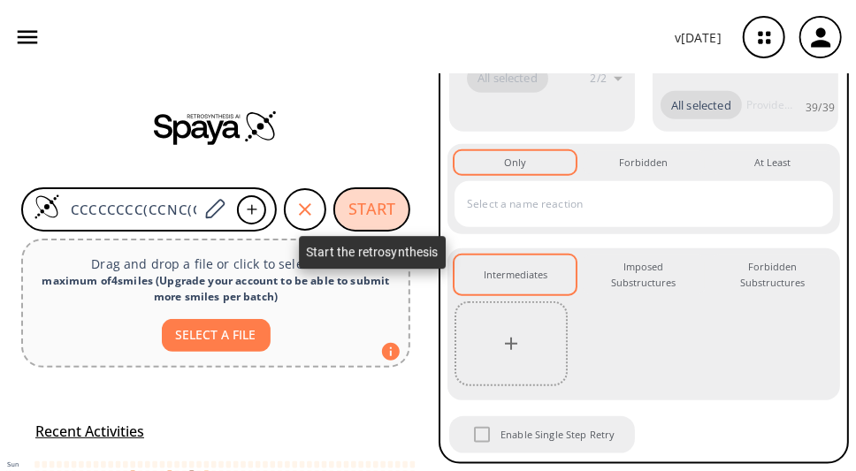
click at [377, 215] on button "START" at bounding box center [371, 209] width 77 height 44
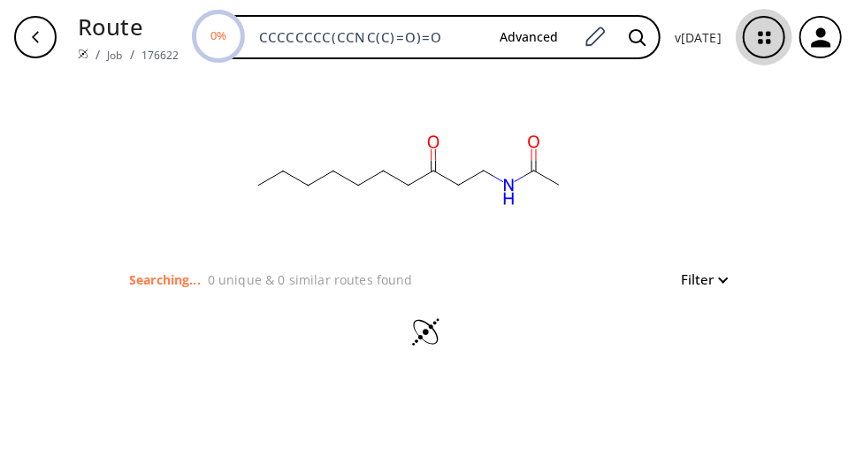
click at [772, 40] on icon "button" at bounding box center [764, 37] width 47 height 47
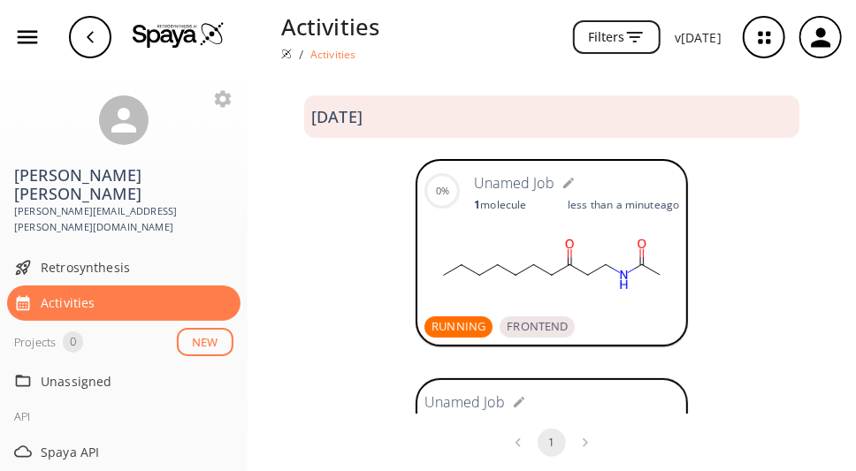
click at [772, 40] on icon "button" at bounding box center [764, 37] width 47 height 47
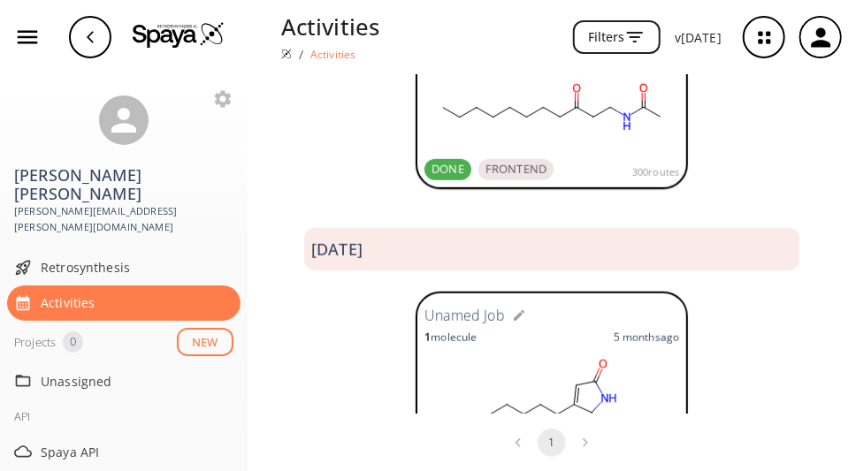
scroll to position [288, 0]
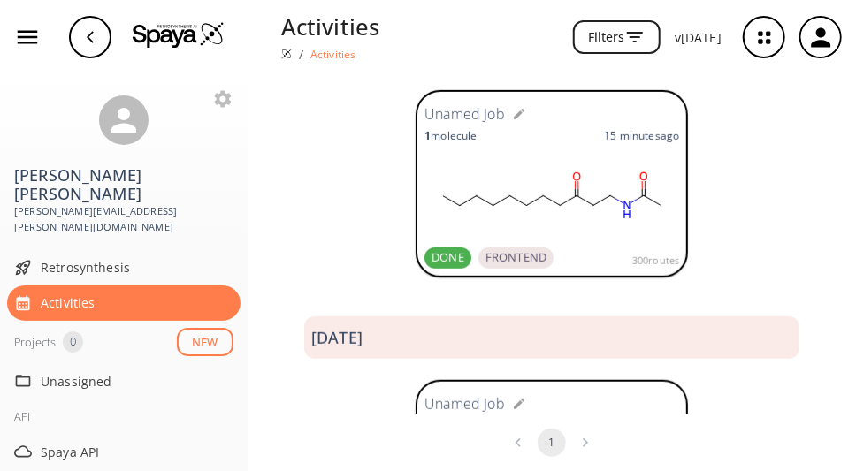
click at [90, 45] on div "button" at bounding box center [90, 37] width 42 height 42
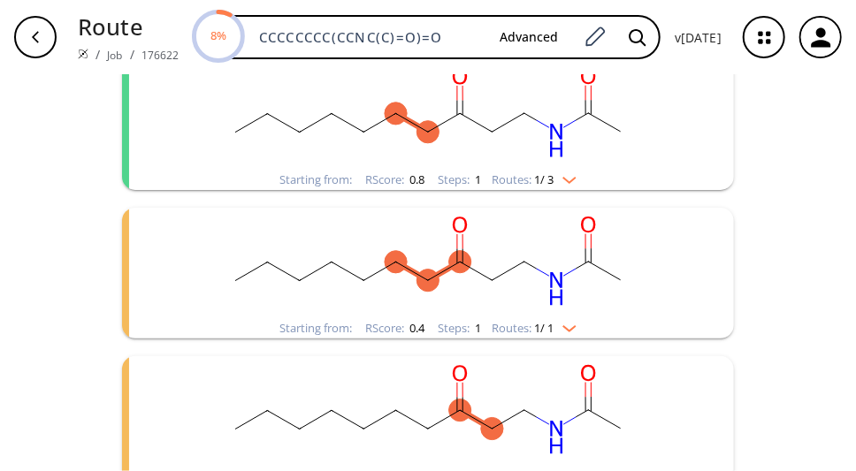
scroll to position [241, 0]
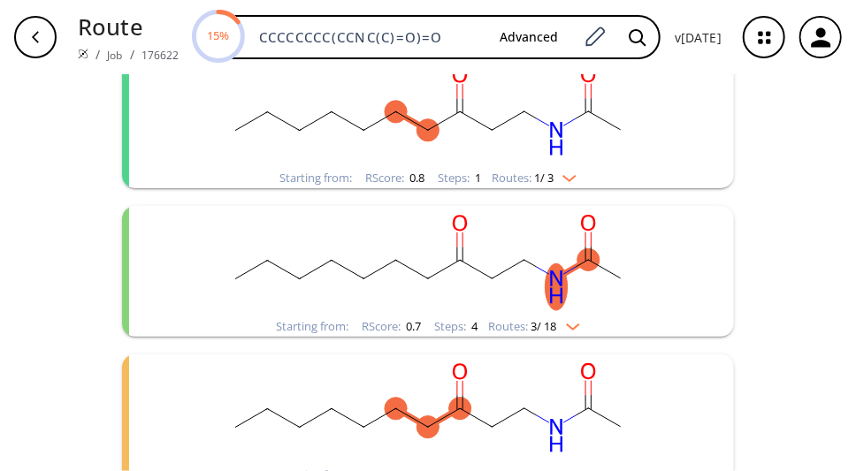
click at [580, 328] on img "clusters" at bounding box center [568, 323] width 23 height 14
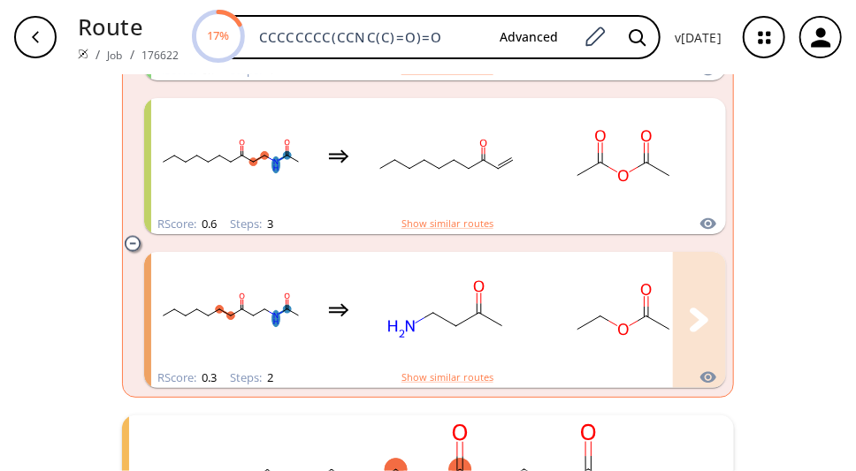
scroll to position [846, 0]
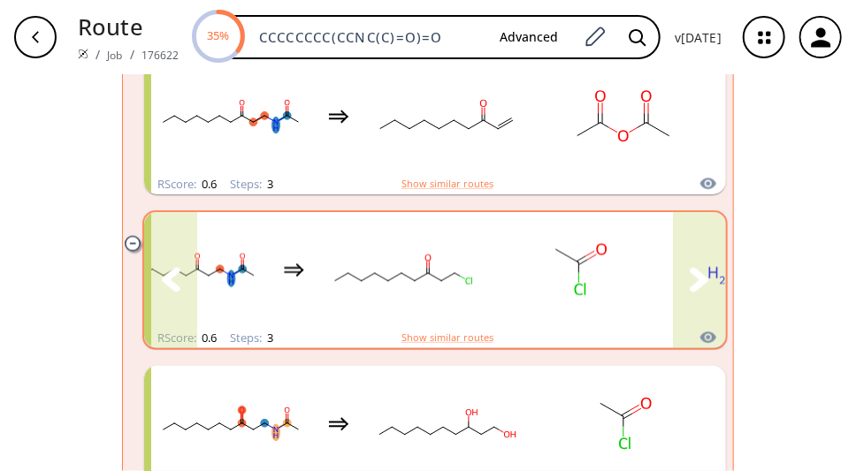
click at [447, 298] on rect "clusters" at bounding box center [401, 270] width 159 height 110
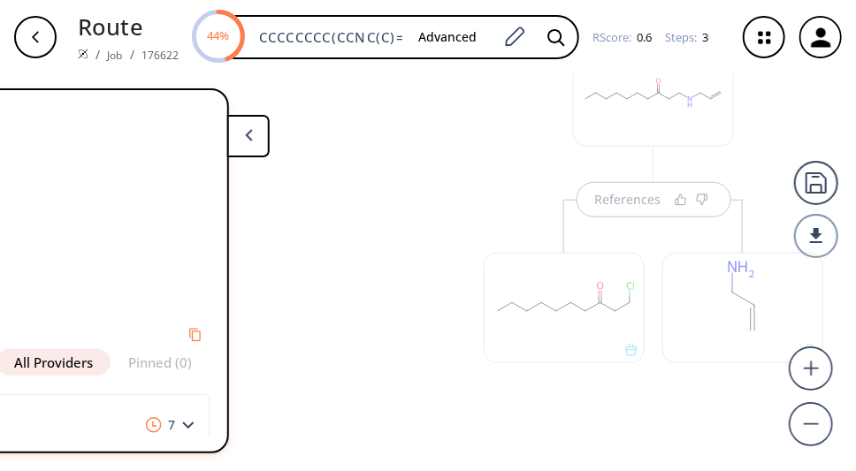
scroll to position [541, 0]
click at [414, 383] on div at bounding box center [367, 85] width 179 height 679
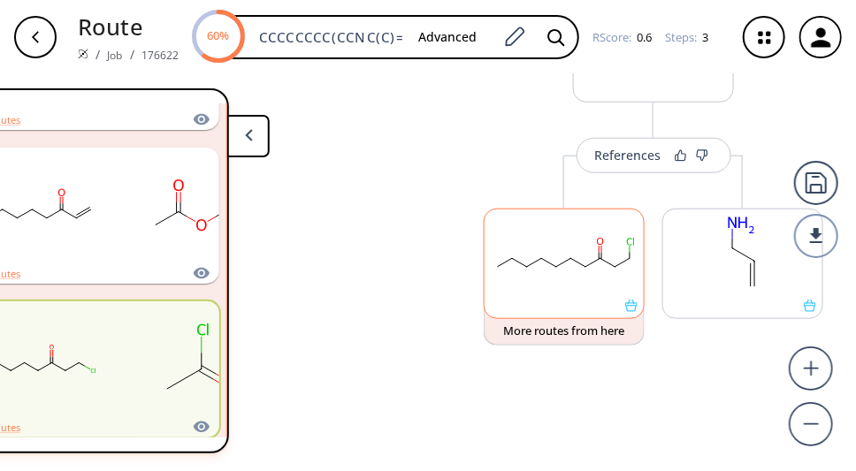
click at [632, 311] on div at bounding box center [563, 264] width 161 height 110
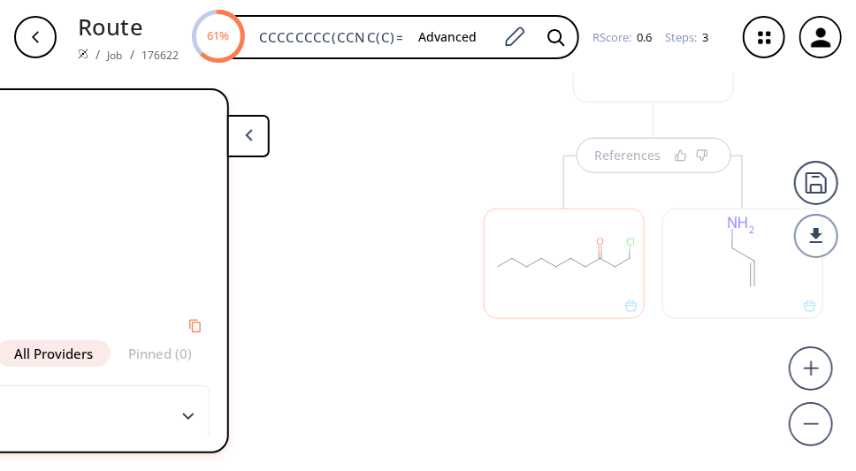
scroll to position [33, 0]
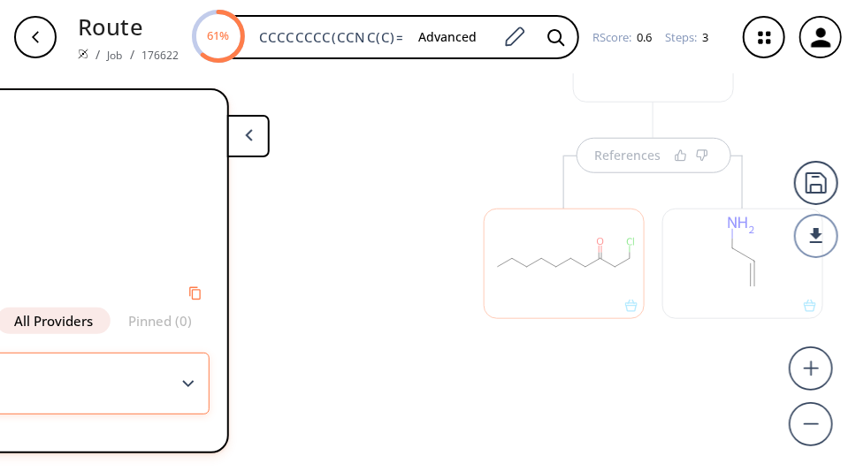
click at [189, 384] on polygon at bounding box center [188, 383] width 11 height 7
click at [254, 138] on button at bounding box center [248, 136] width 42 height 42
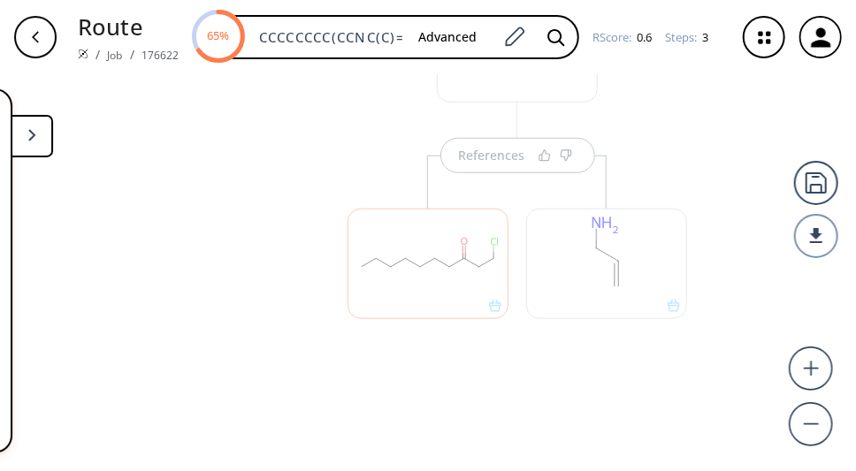
click at [28, 146] on button at bounding box center [32, 136] width 42 height 42
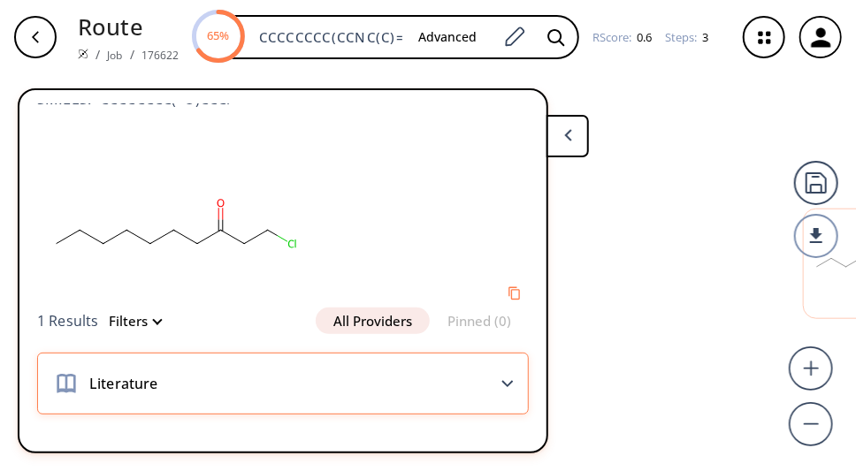
click at [140, 394] on span "Literature" at bounding box center [119, 383] width 78 height 21
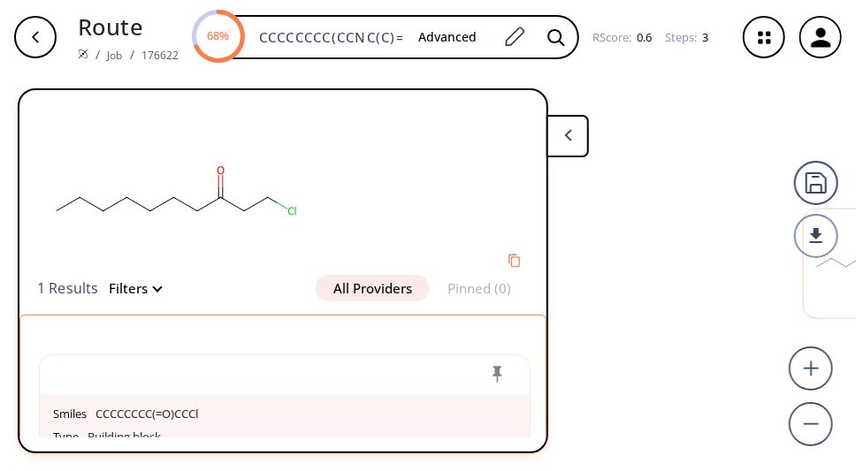
scroll to position [23, 0]
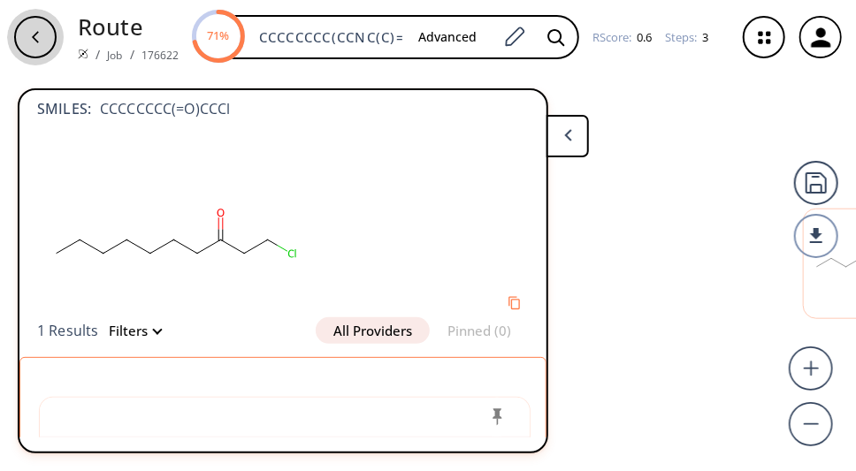
click at [42, 33] on icon "button" at bounding box center [35, 37] width 14 height 14
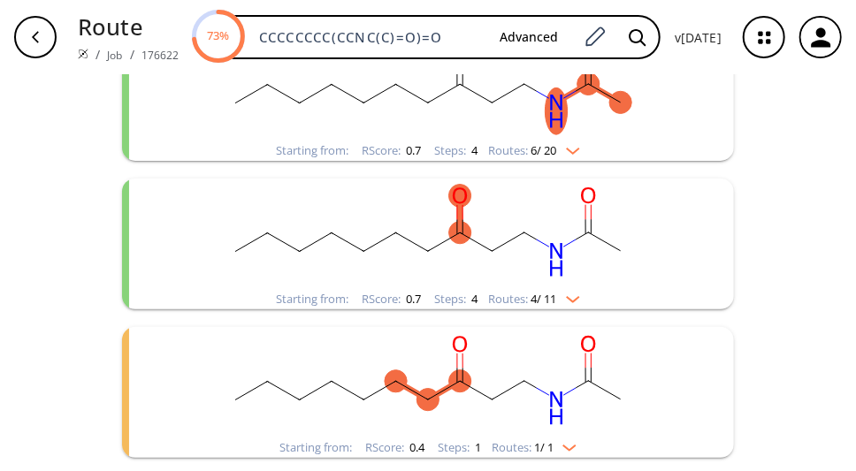
scroll to position [605, 0]
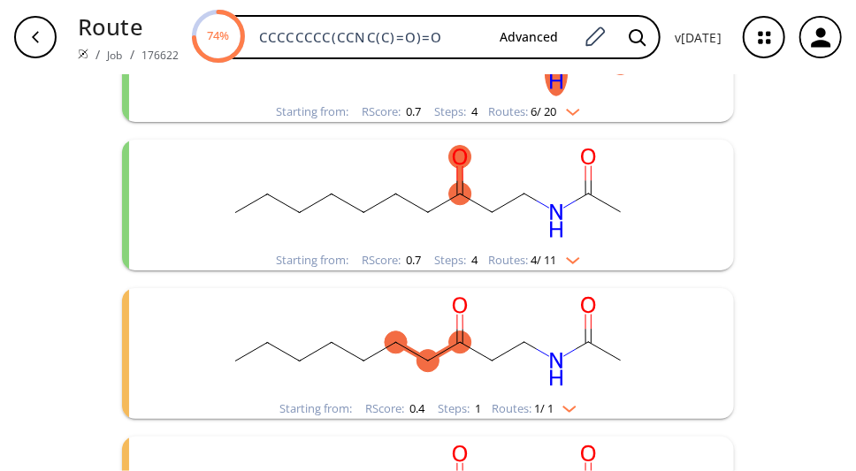
click at [460, 187] on icon "clusters" at bounding box center [460, 174] width 6 height 37
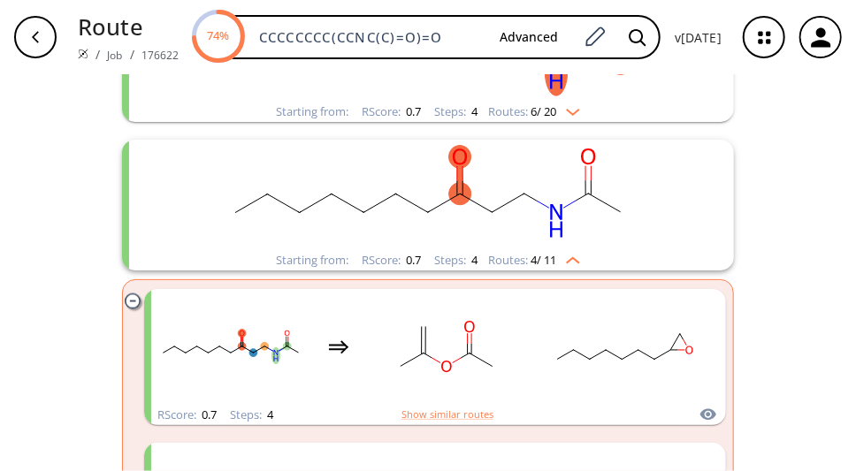
scroll to position [725, 0]
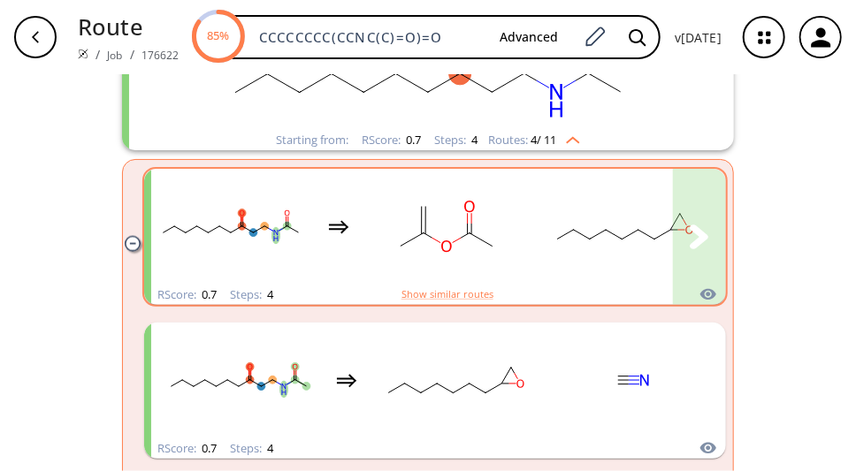
click at [516, 240] on rect "clusters" at bounding box center [446, 226] width 159 height 110
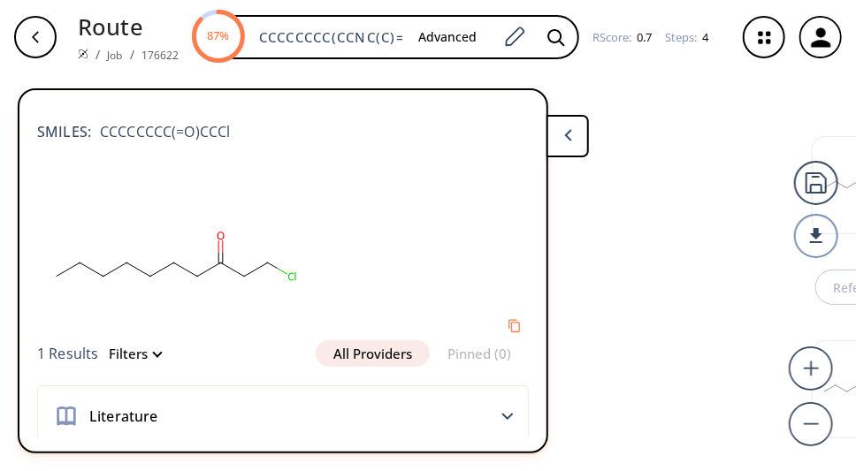
click at [563, 142] on button at bounding box center [567, 136] width 42 height 42
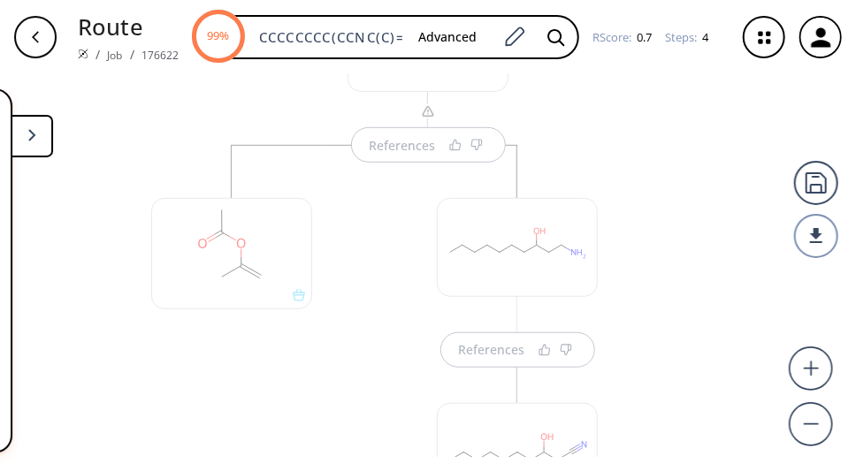
scroll to position [780, 0]
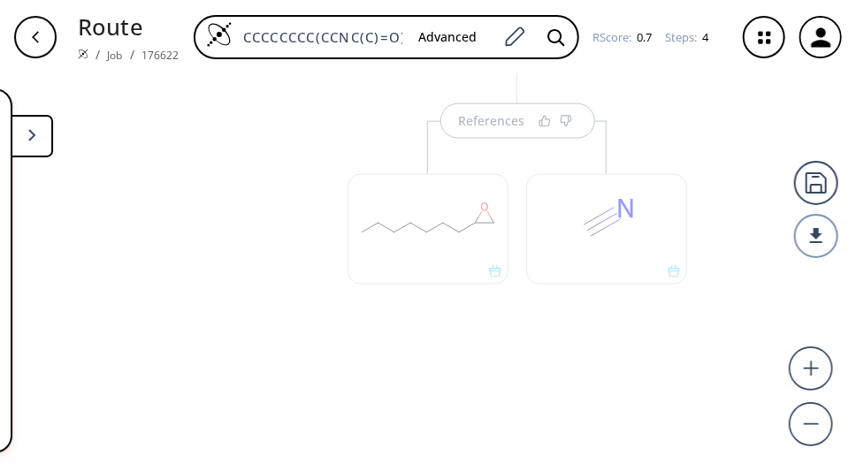
click at [43, 36] on div "button" at bounding box center [35, 37] width 42 height 42
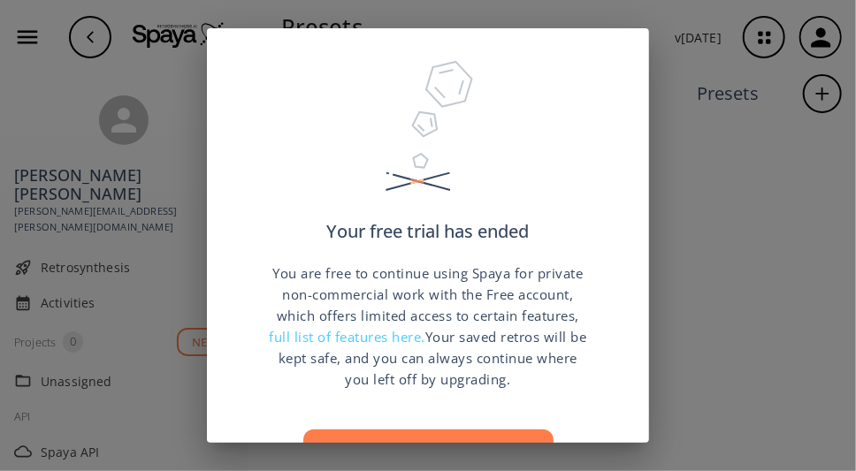
scroll to position [146, 0]
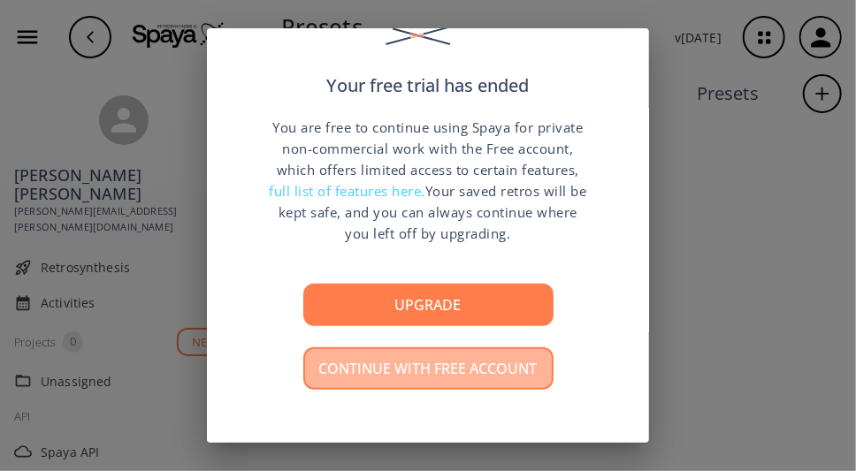
click at [442, 373] on button "Continue with free account" at bounding box center [428, 368] width 250 height 42
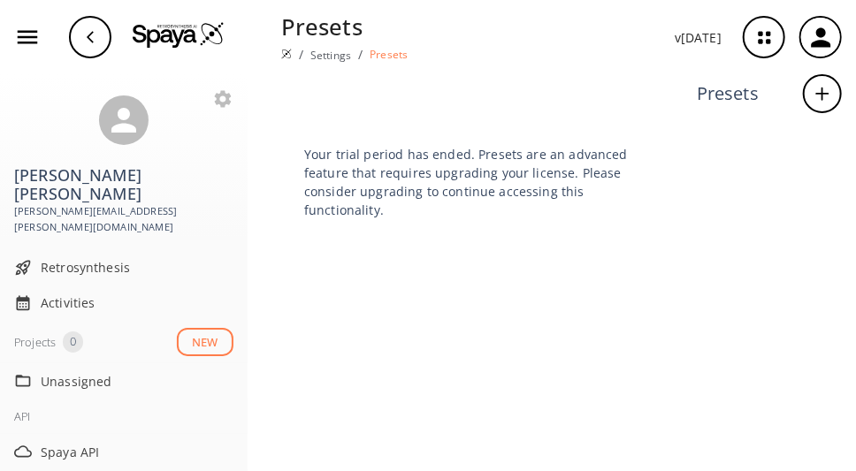
click at [92, 37] on icon "button" at bounding box center [90, 37] width 14 height 14
